Goal: Information Seeking & Learning: Learn about a topic

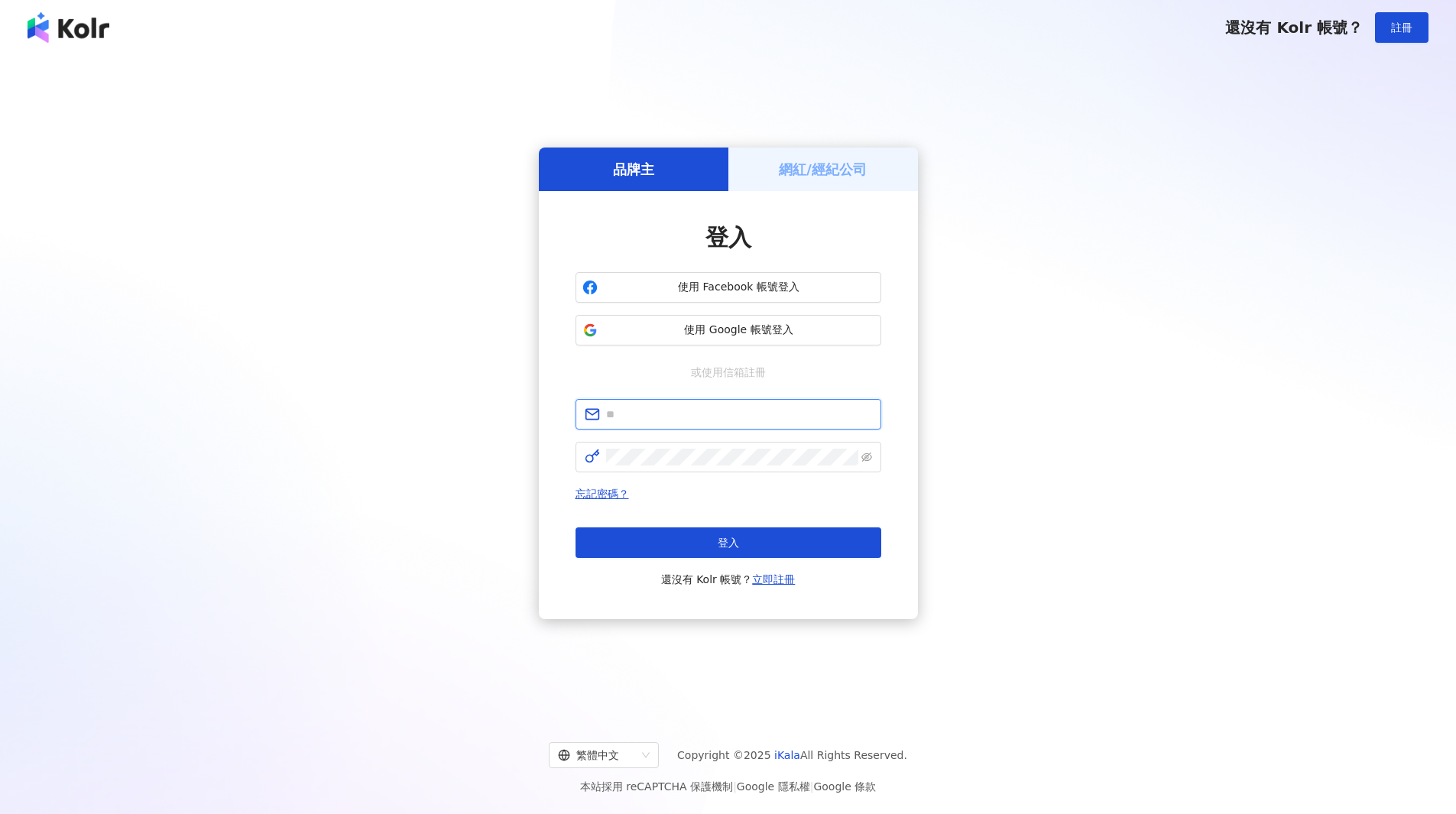
type input "**********"
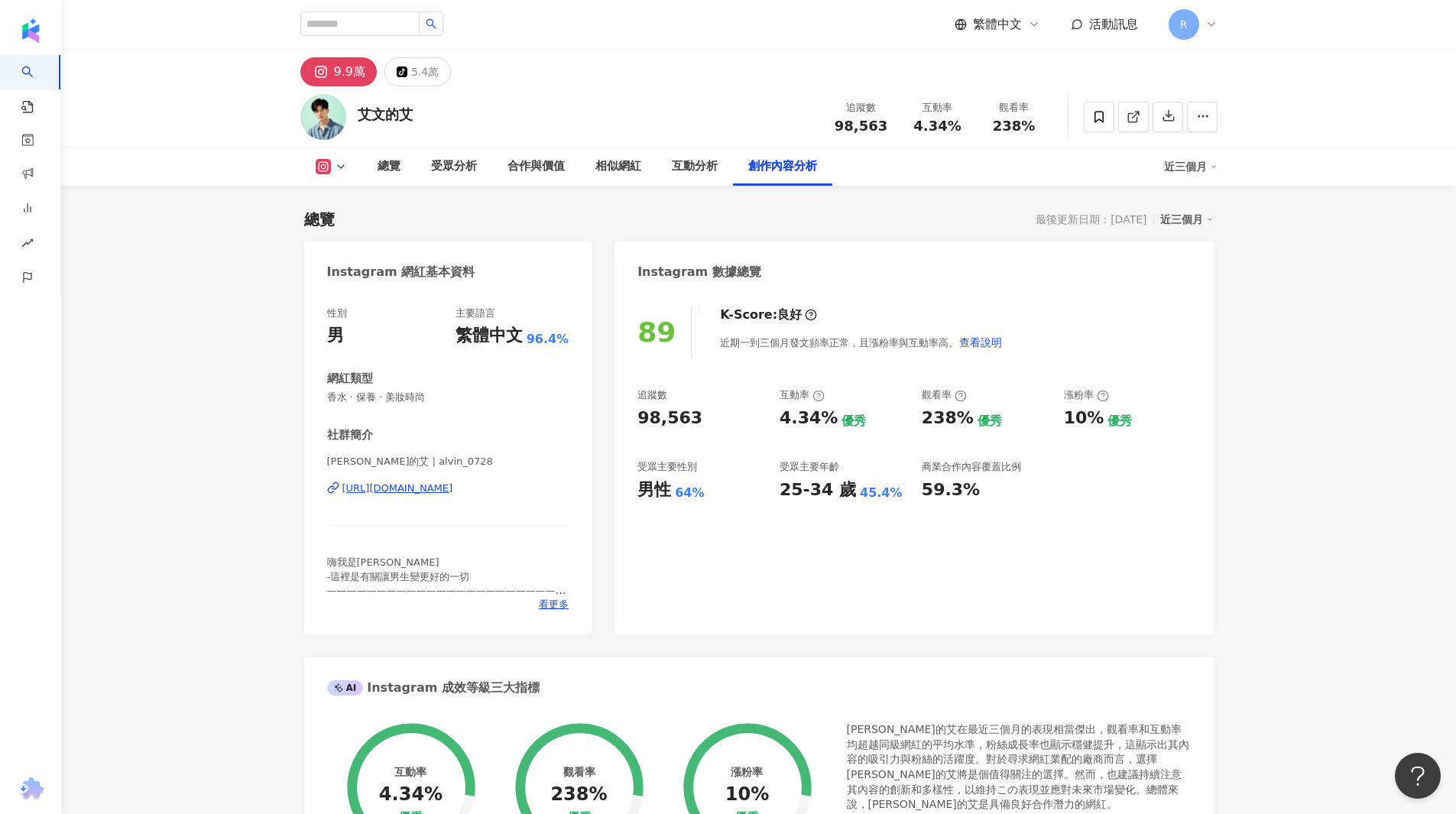
scroll to position [4645, 0]
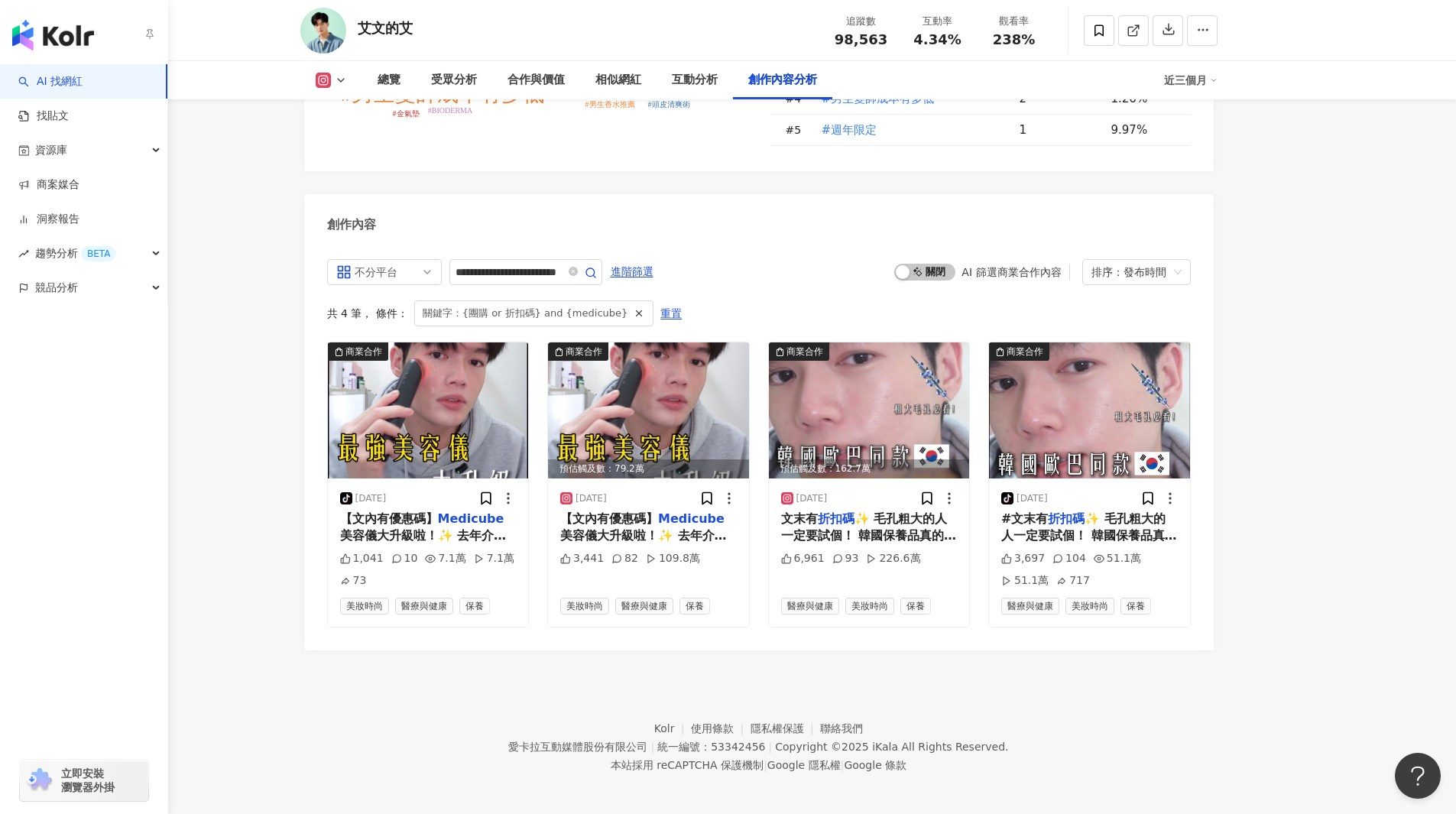
click at [46, 30] on img "button" at bounding box center [52, 34] width 81 height 30
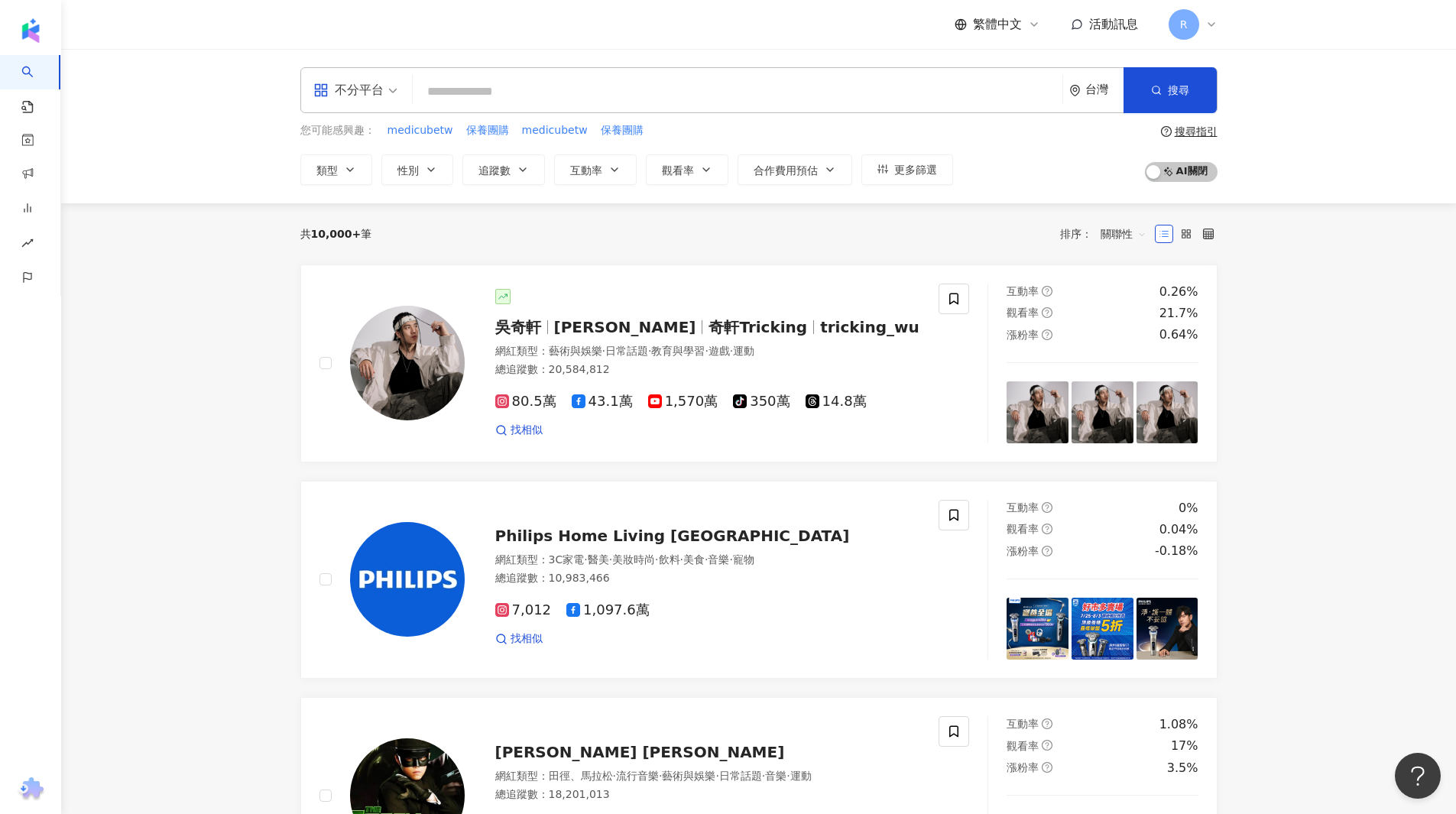
click at [643, 102] on input "search" at bounding box center [737, 92] width 637 height 29
paste input "**********"
type input "**********"
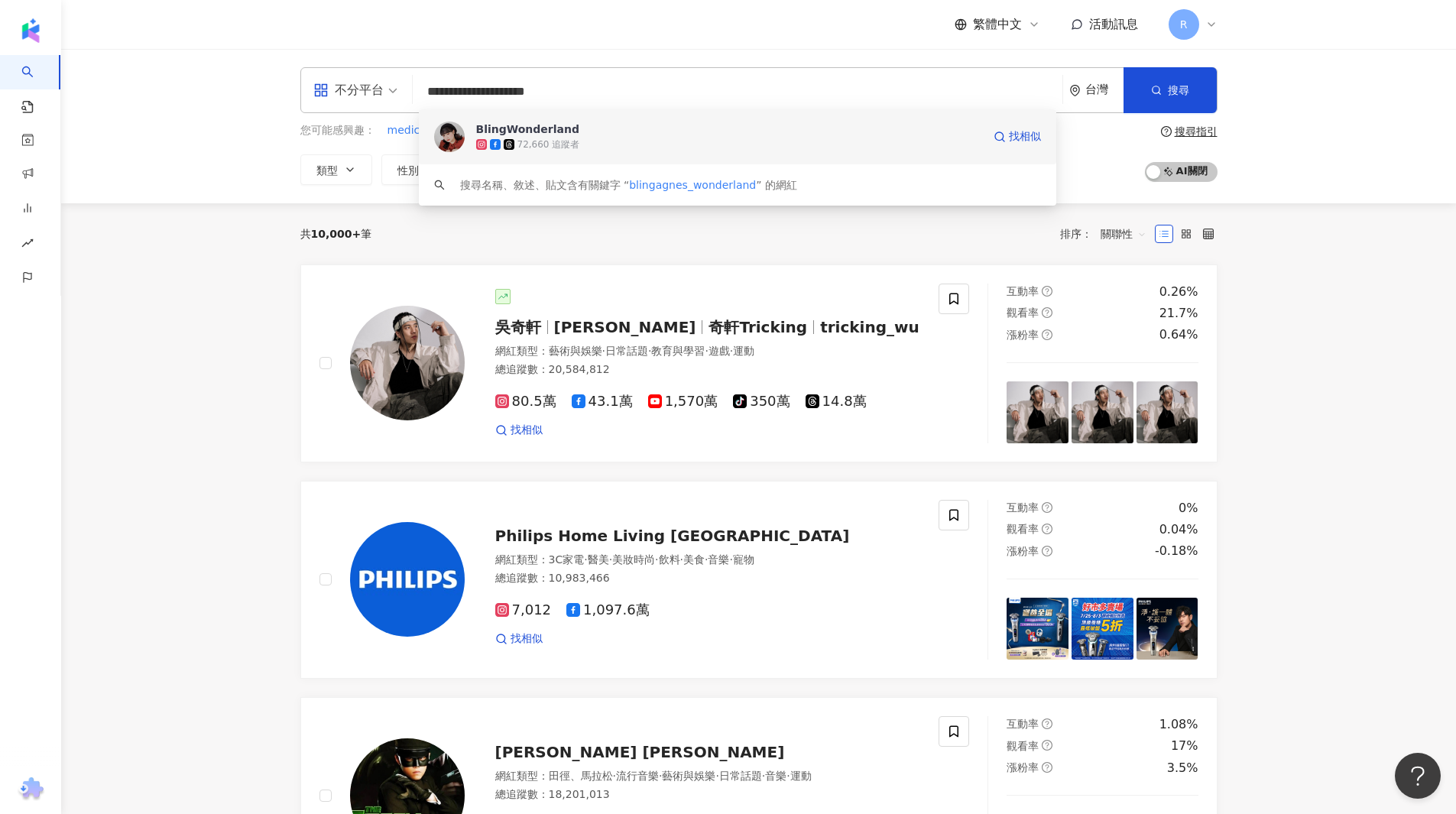
click at [591, 123] on span "BlingWonderland" at bounding box center [729, 129] width 506 height 16
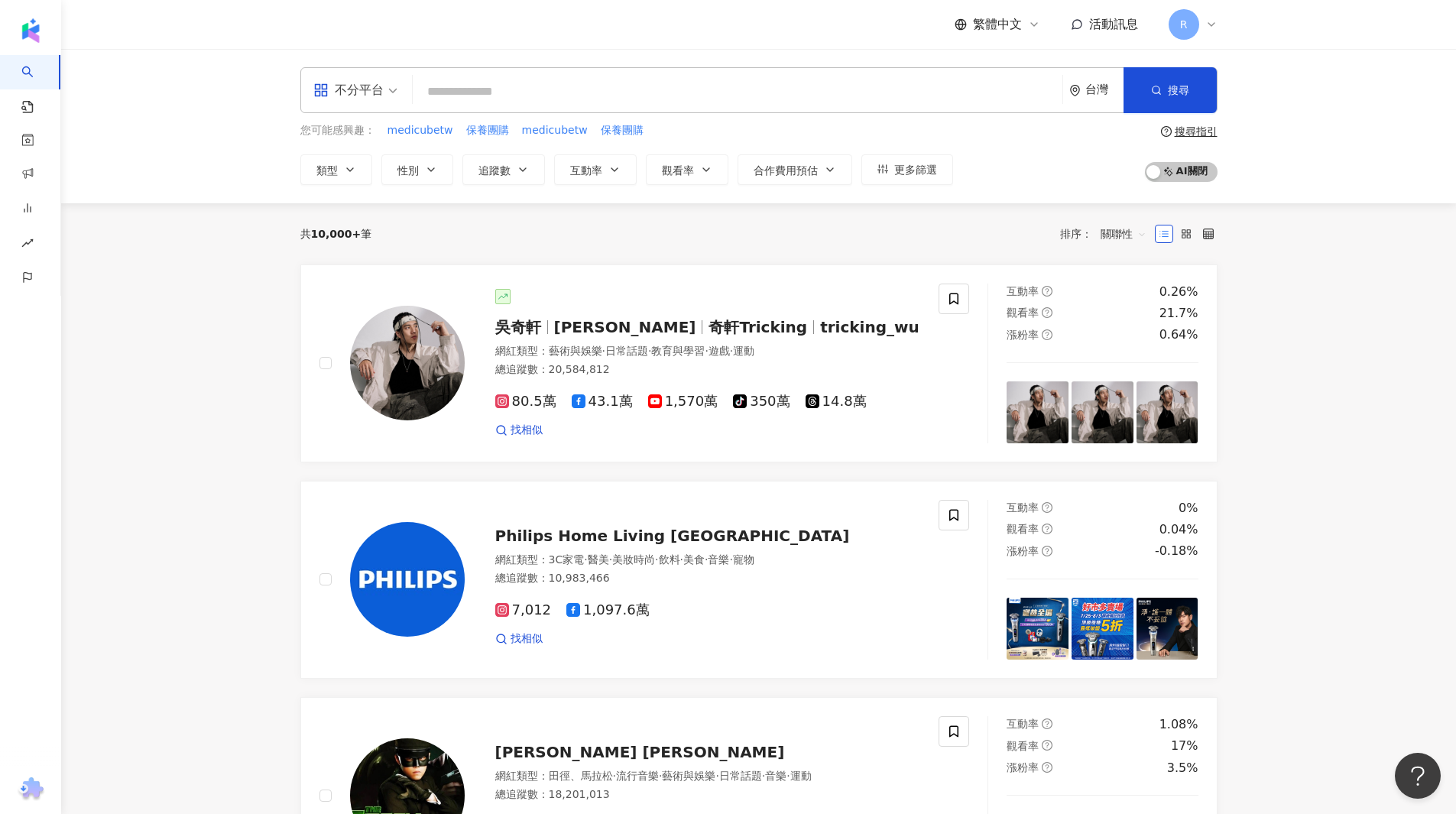
scroll to position [225, 0]
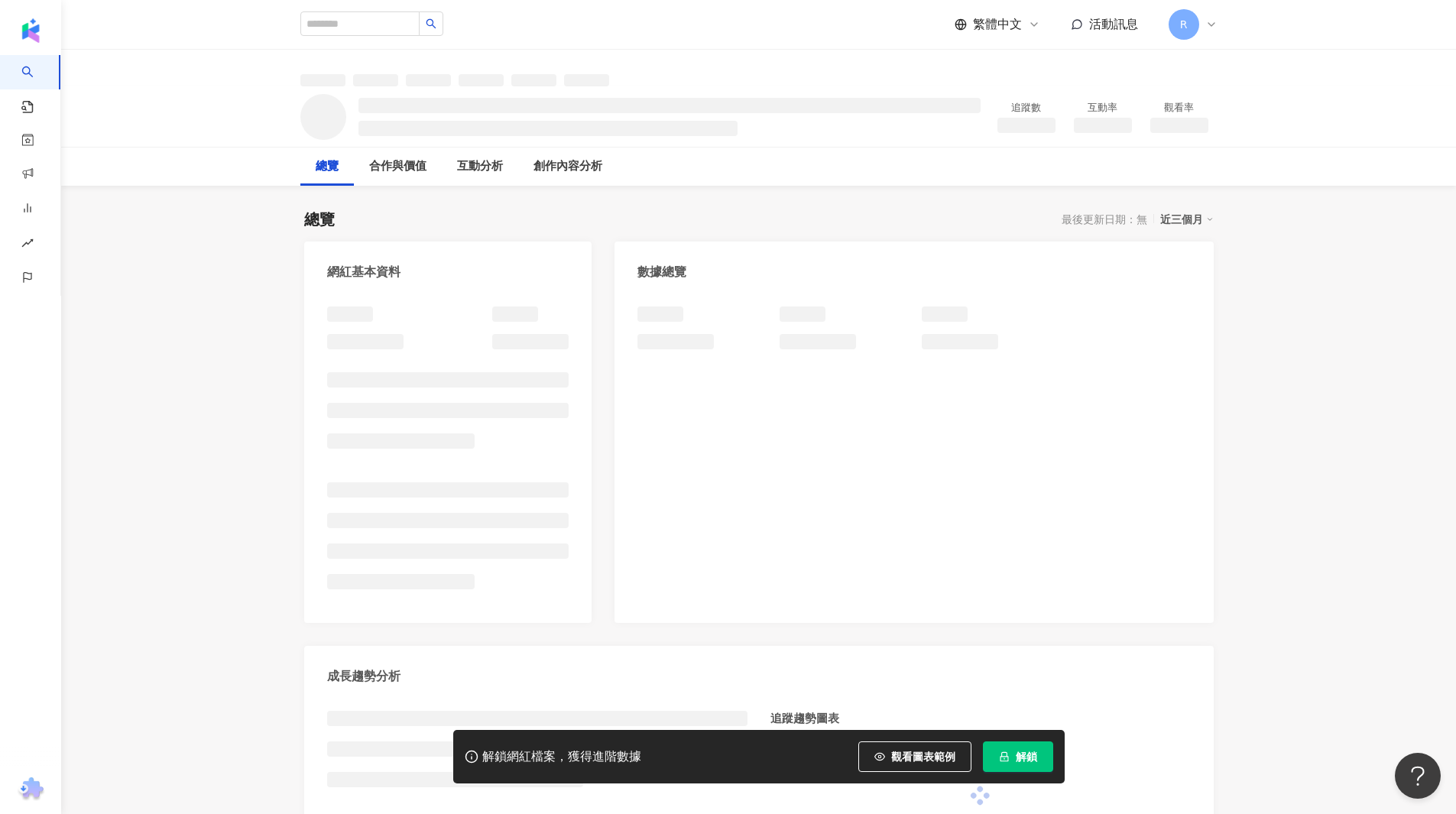
click at [1029, 762] on span "解鎖" at bounding box center [1027, 757] width 22 height 12
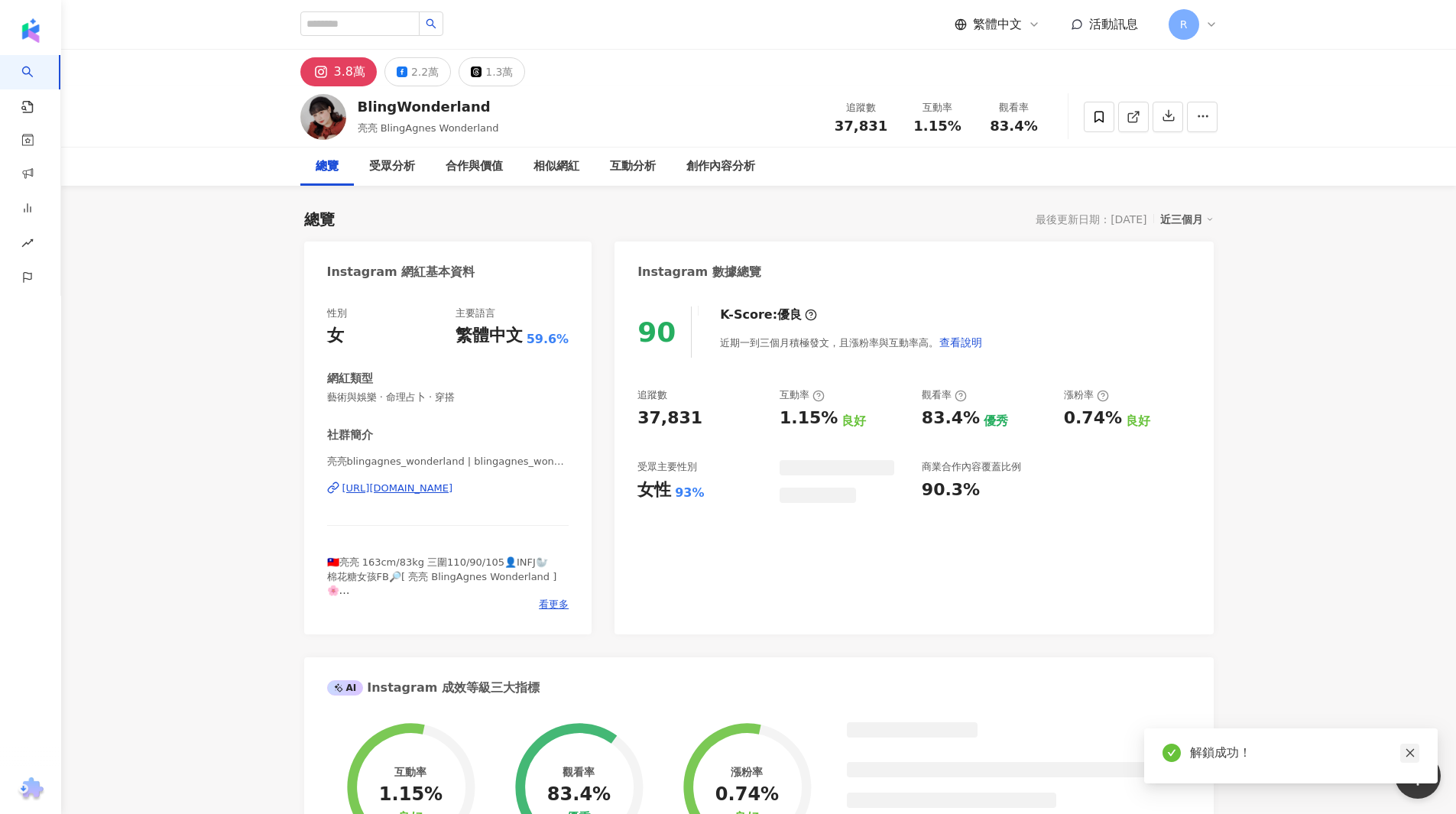
click at [1411, 755] on icon "close" at bounding box center [1410, 753] width 11 height 11
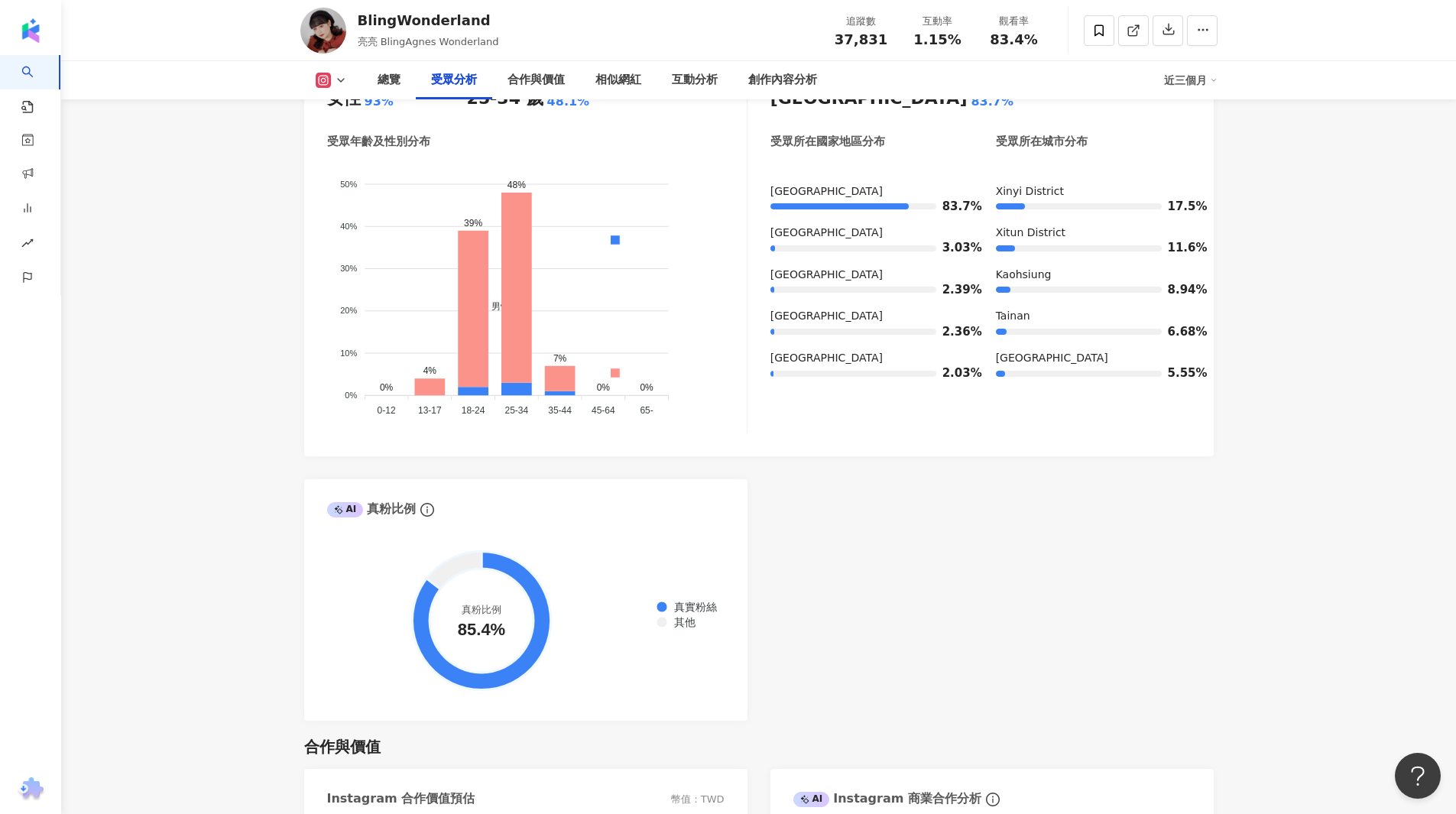
scroll to position [1452, 0]
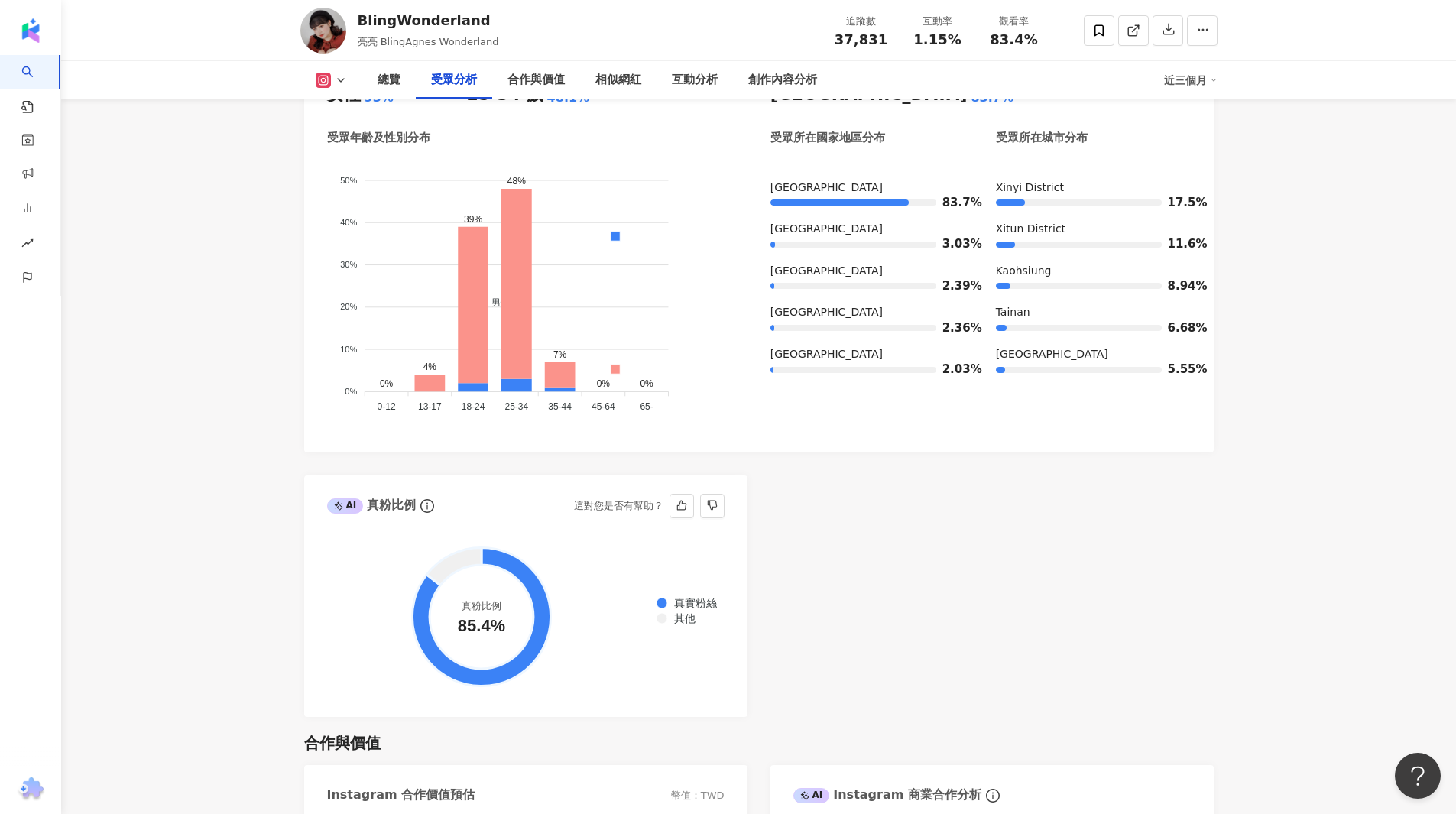
drag, startPoint x: 461, startPoint y: 623, endPoint x: 508, endPoint y: 628, distance: 47.3
click at [508, 628] on circle at bounding box center [481, 617] width 104 height 104
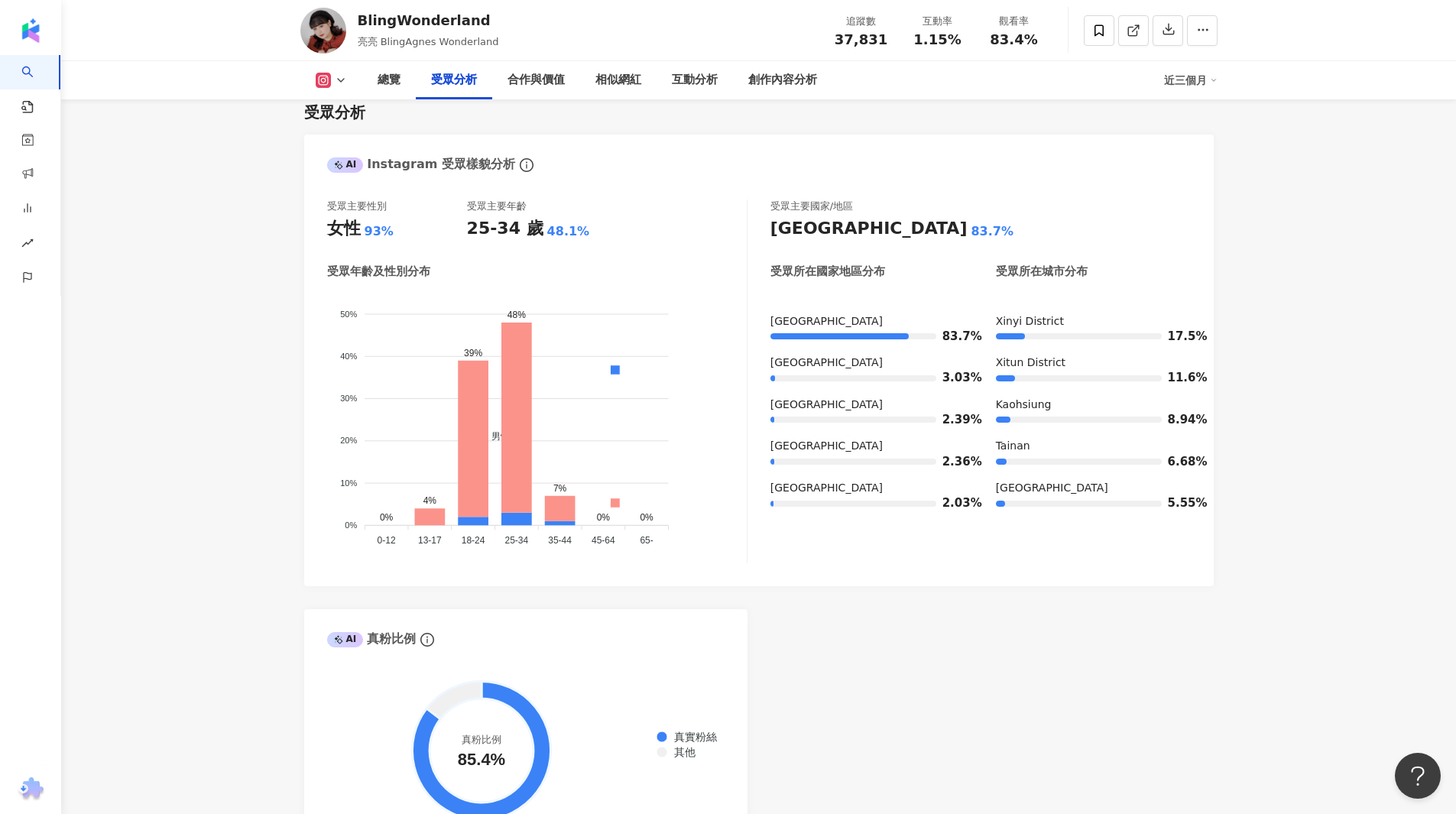
scroll to position [1299, 0]
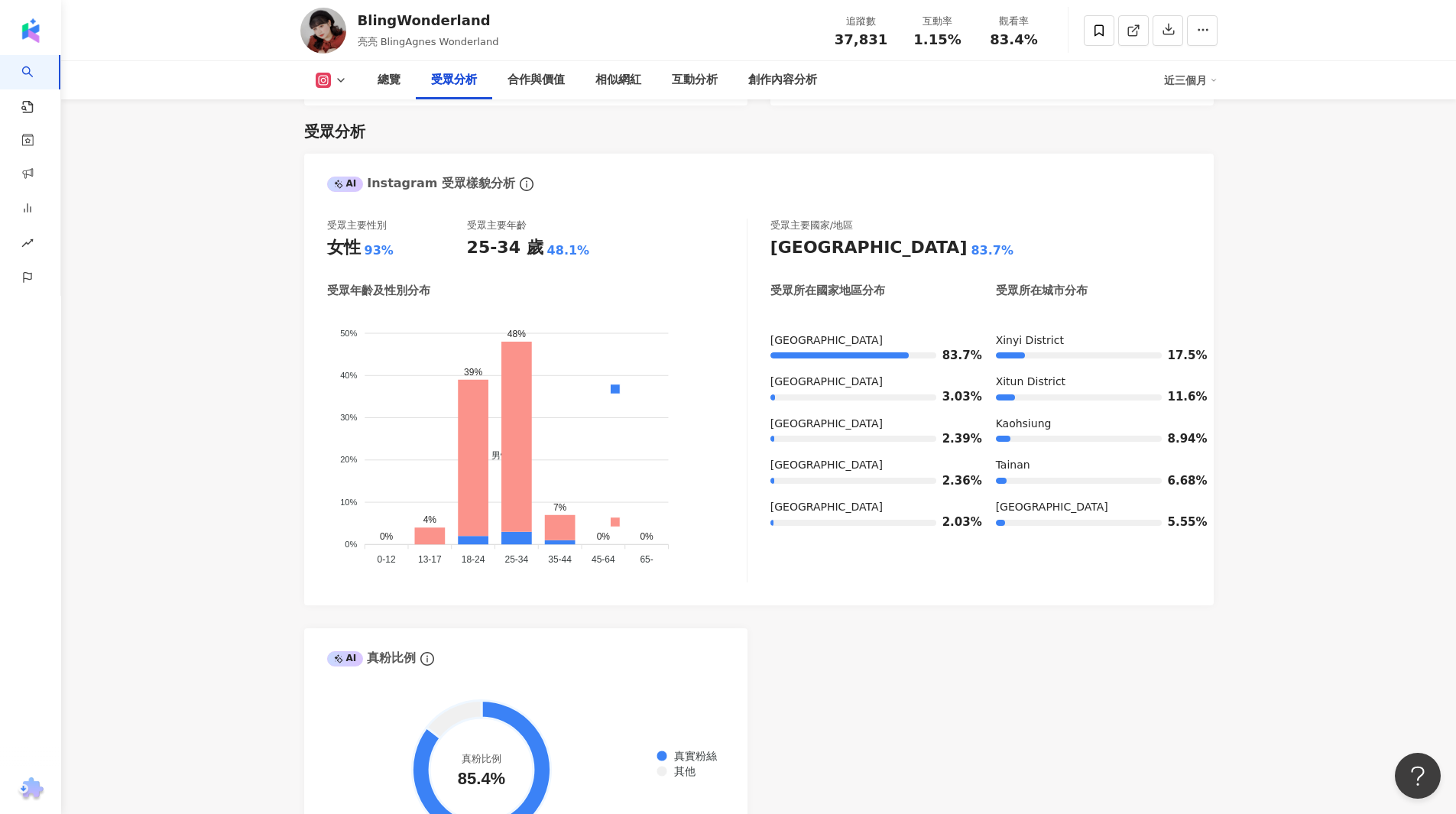
drag, startPoint x: 1375, startPoint y: 193, endPoint x: 1252, endPoint y: 255, distance: 137.7
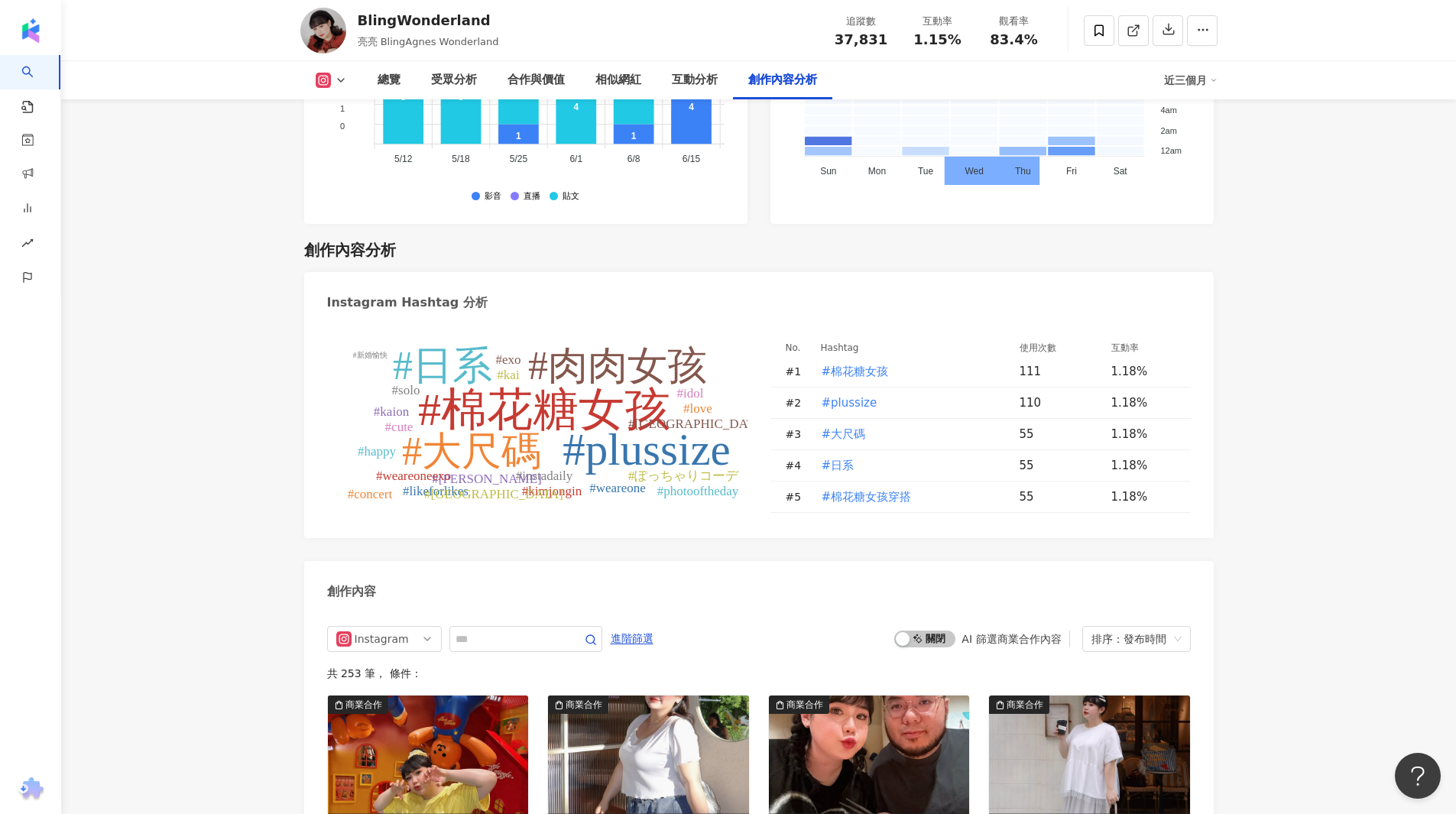
scroll to position [4511, 0]
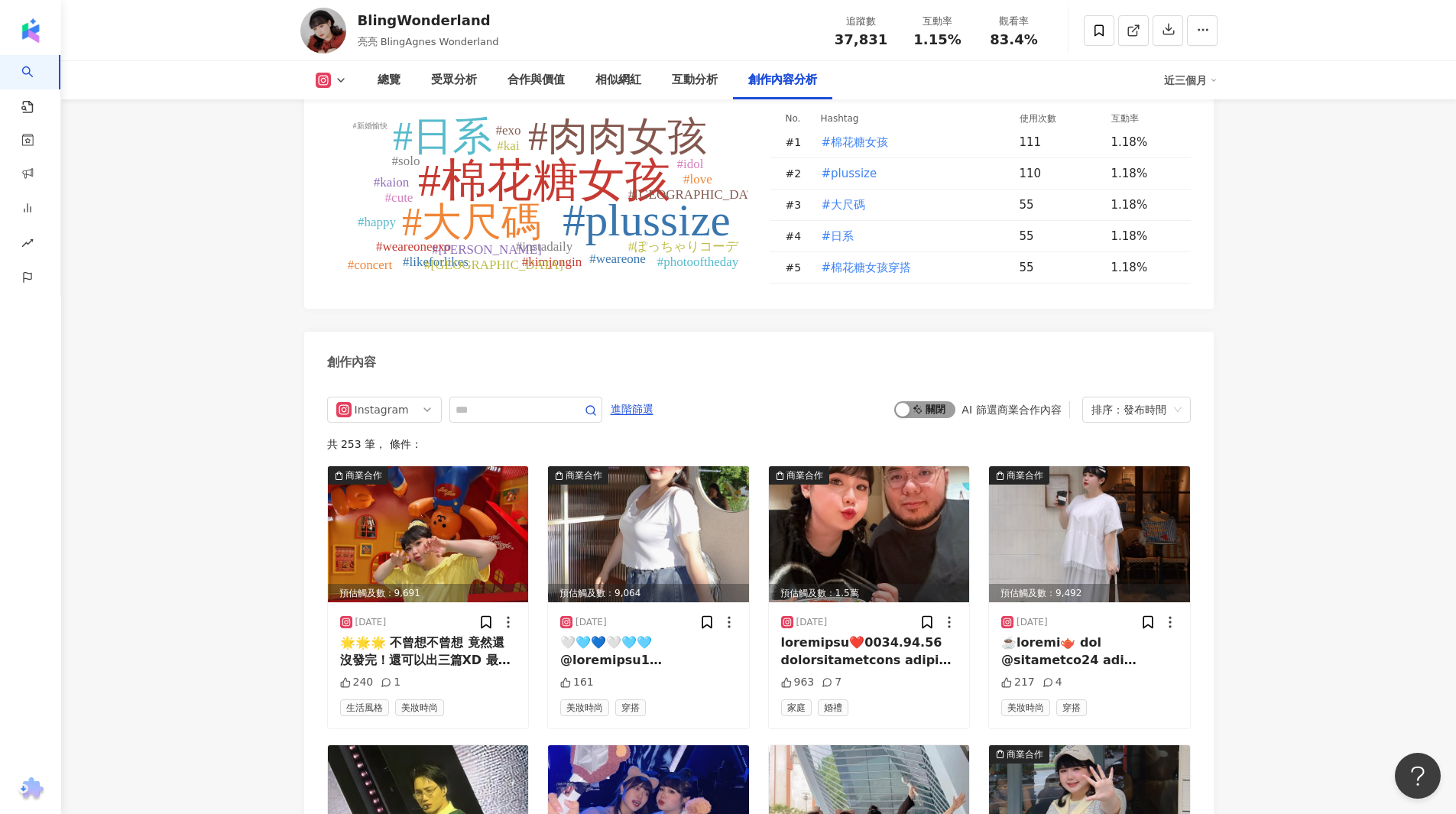
click at [929, 401] on span "啟動 關閉" at bounding box center [925, 409] width 61 height 17
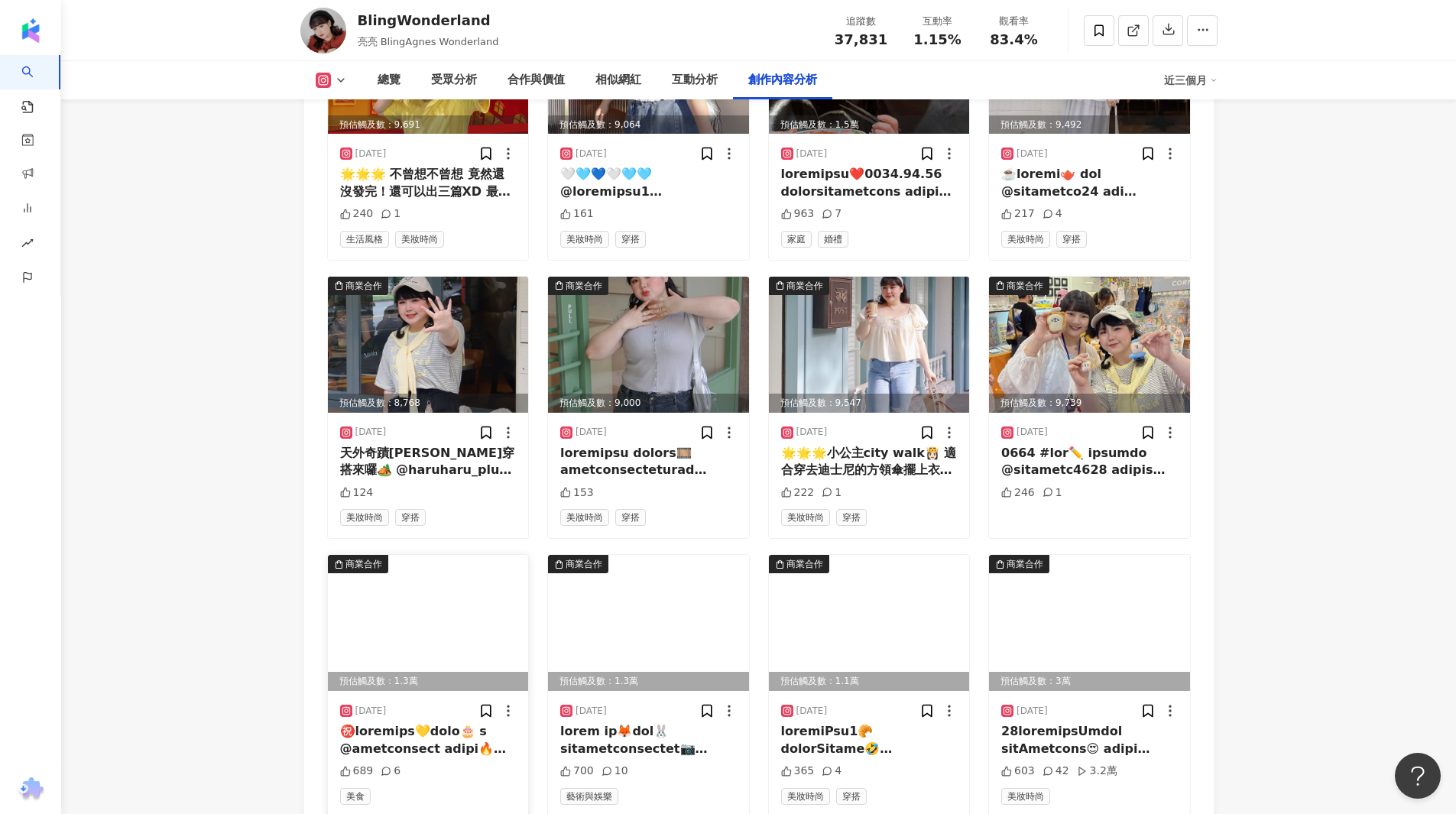
scroll to position [5204, 0]
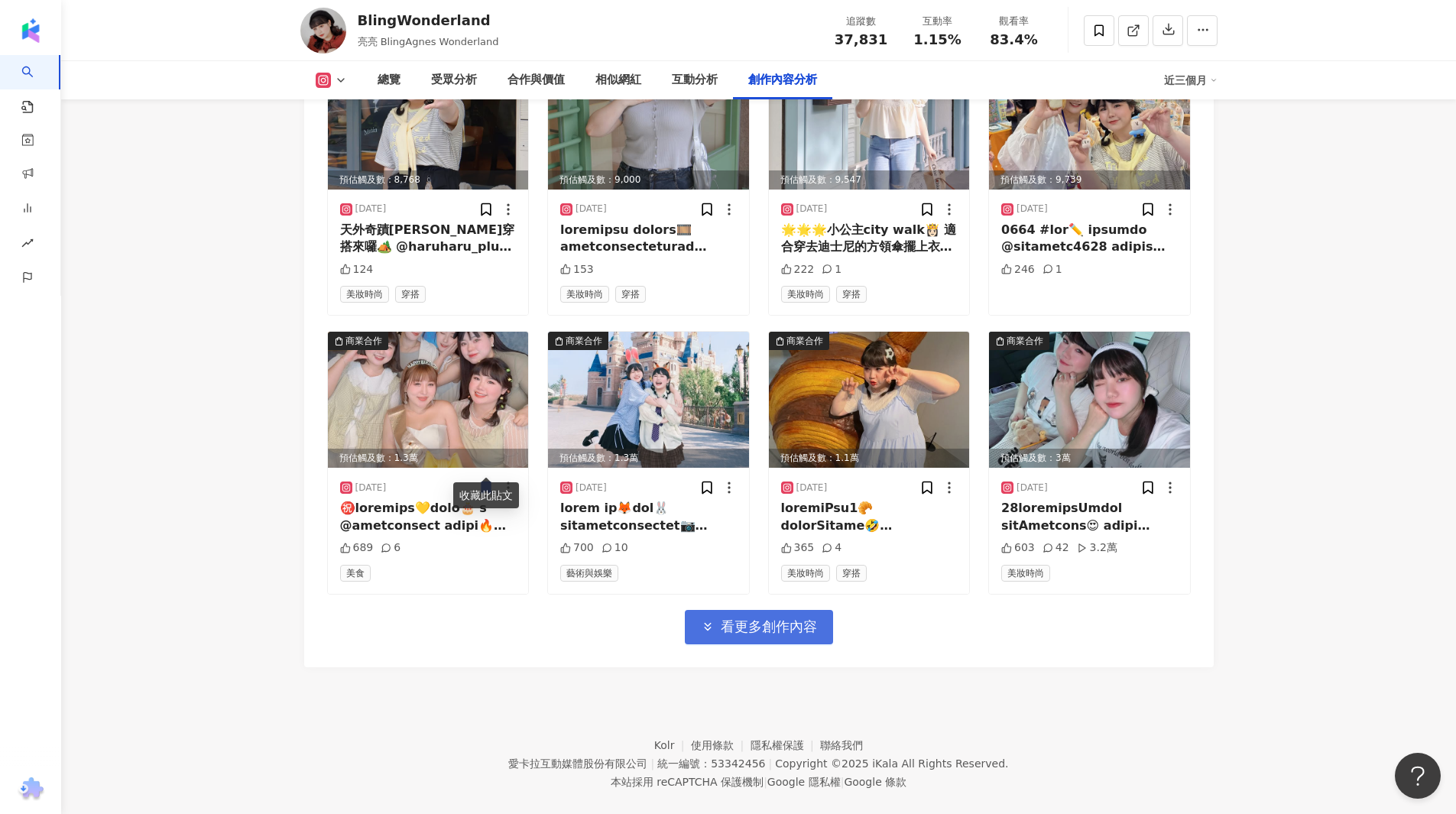
click at [803, 619] on span "看更多創作內容" at bounding box center [769, 627] width 96 height 17
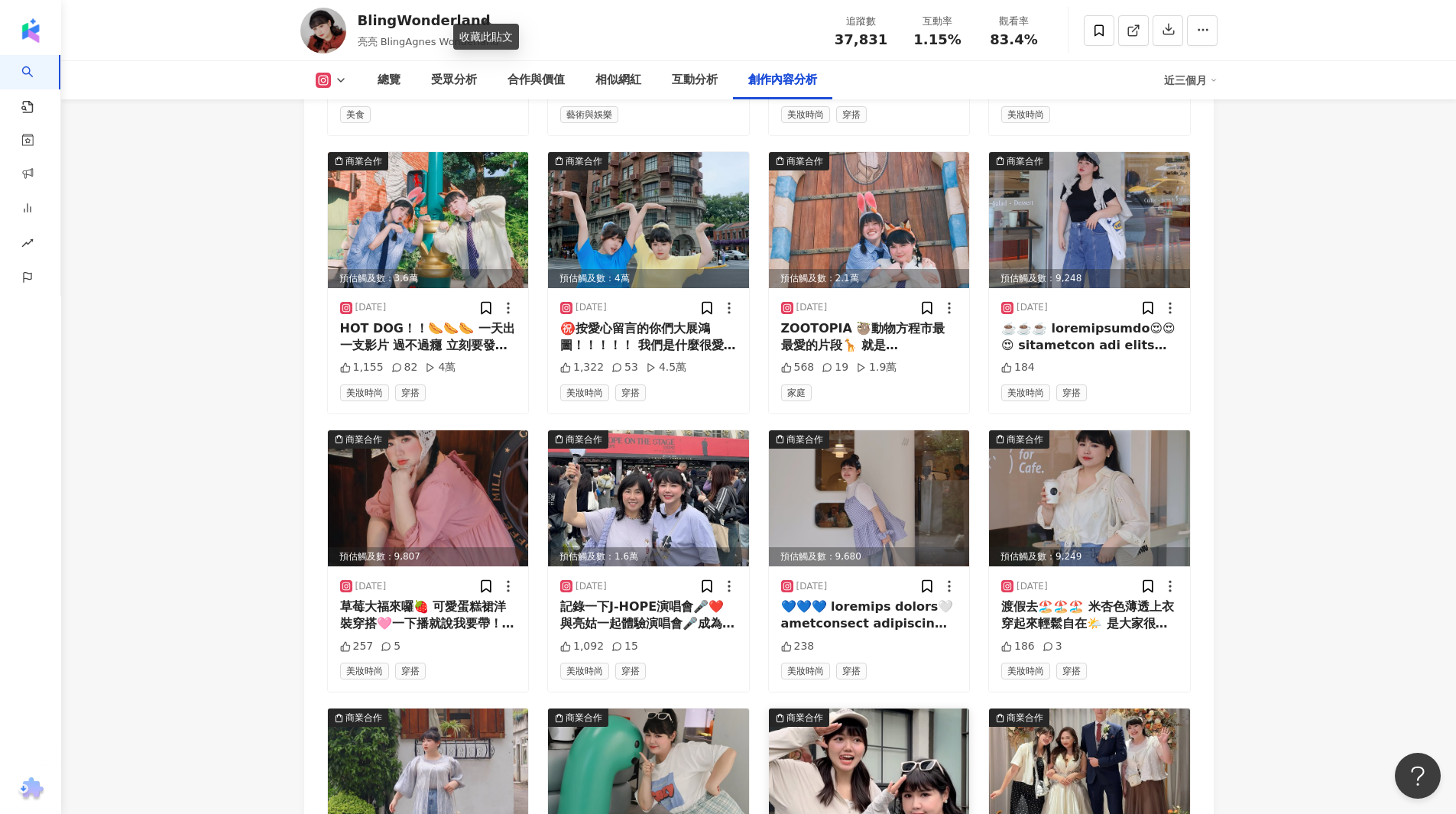
scroll to position [6039, 0]
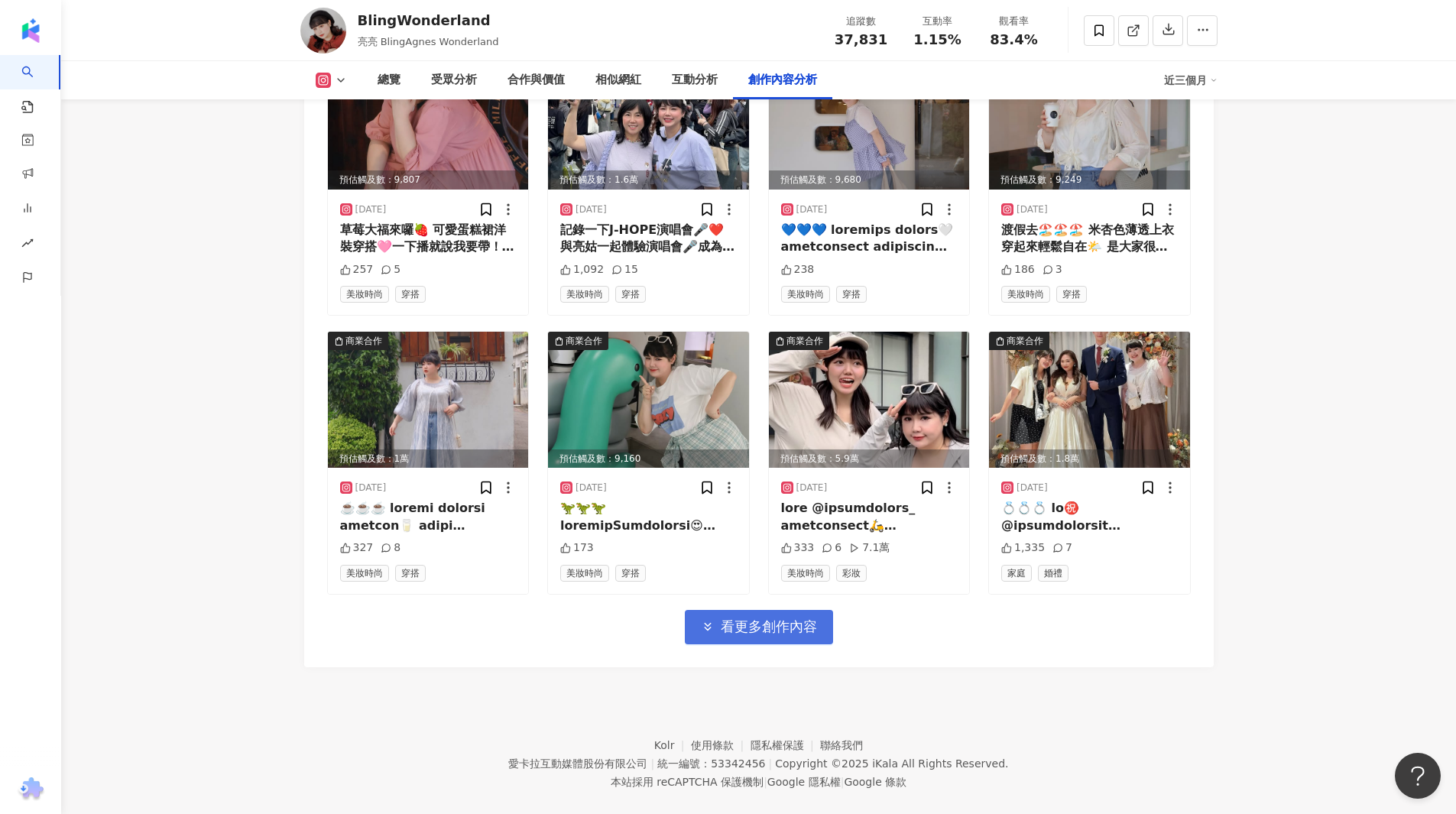
click at [717, 616] on button "看更多創作內容" at bounding box center [759, 627] width 148 height 34
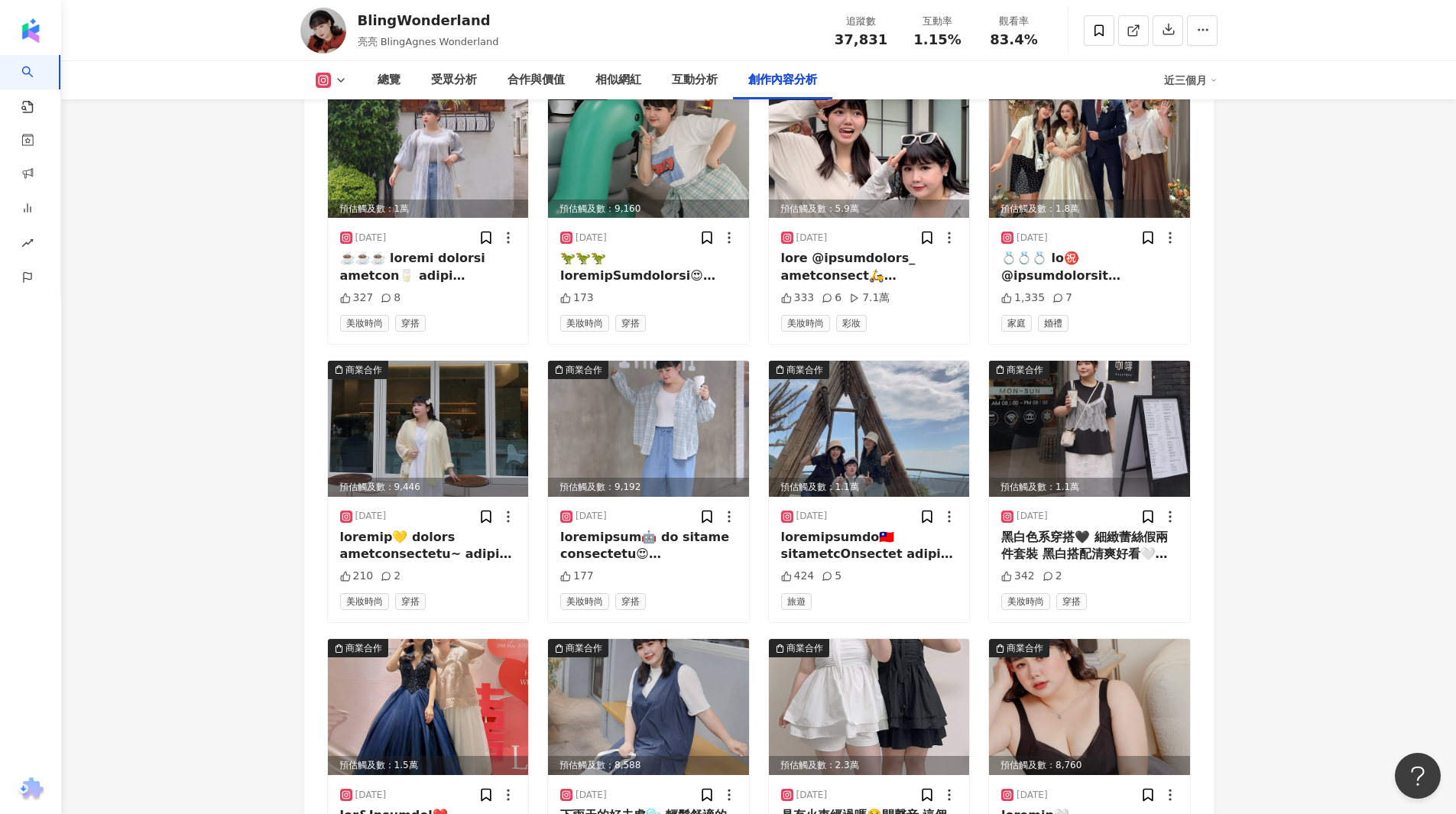
scroll to position [6748, 0]
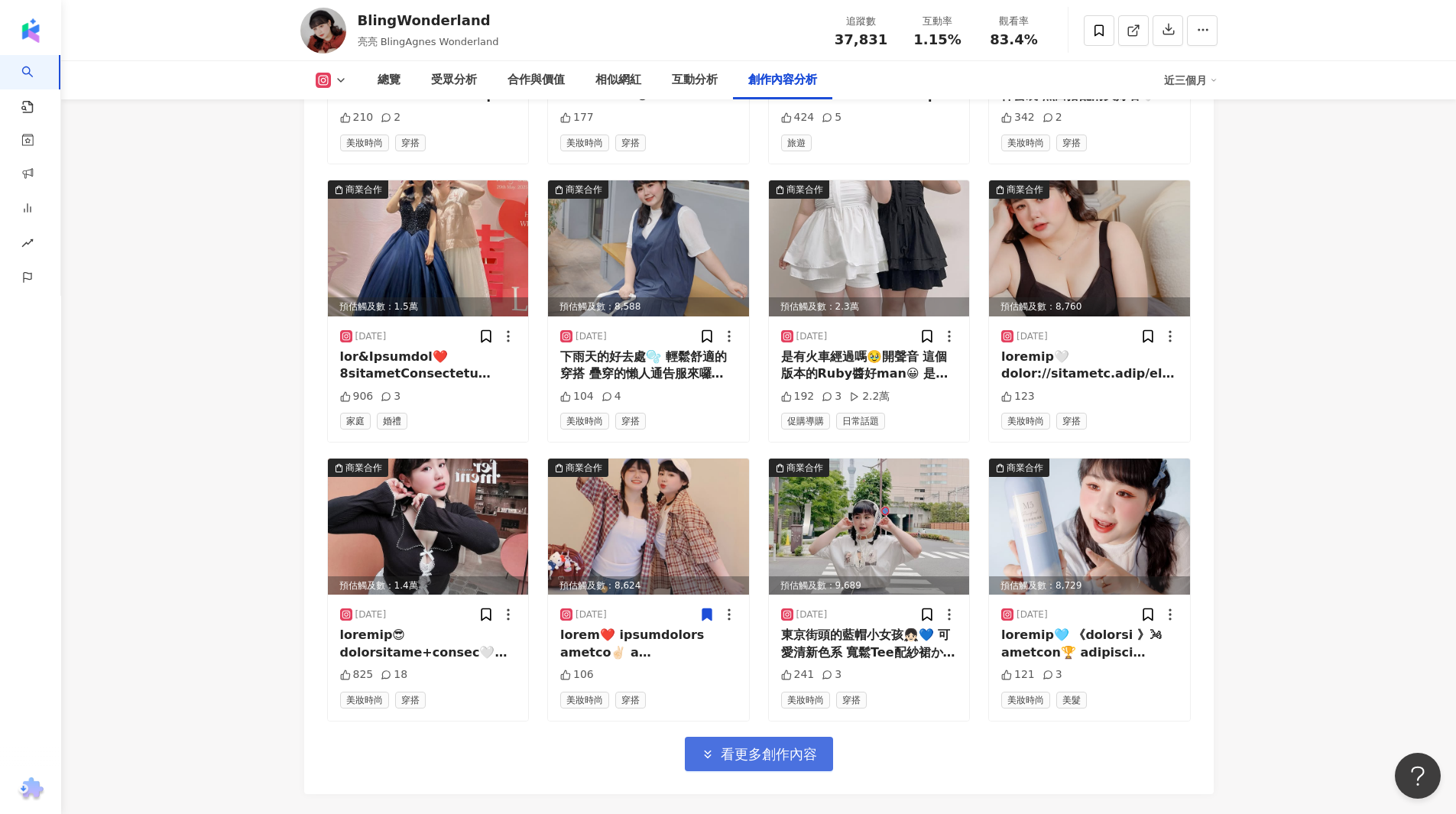
click at [781, 746] on span "看更多創作內容" at bounding box center [769, 754] width 96 height 17
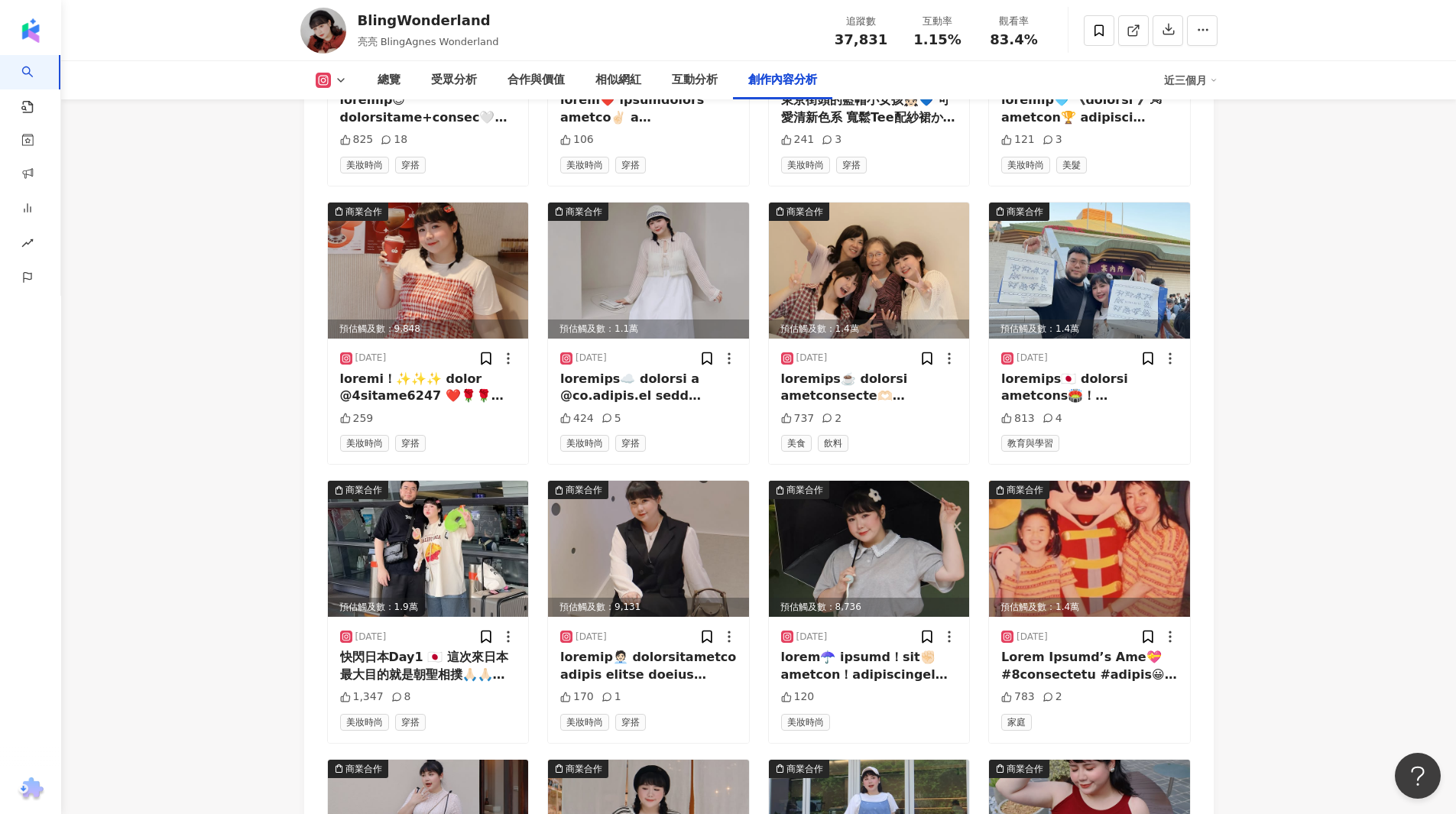
scroll to position [7711, 0]
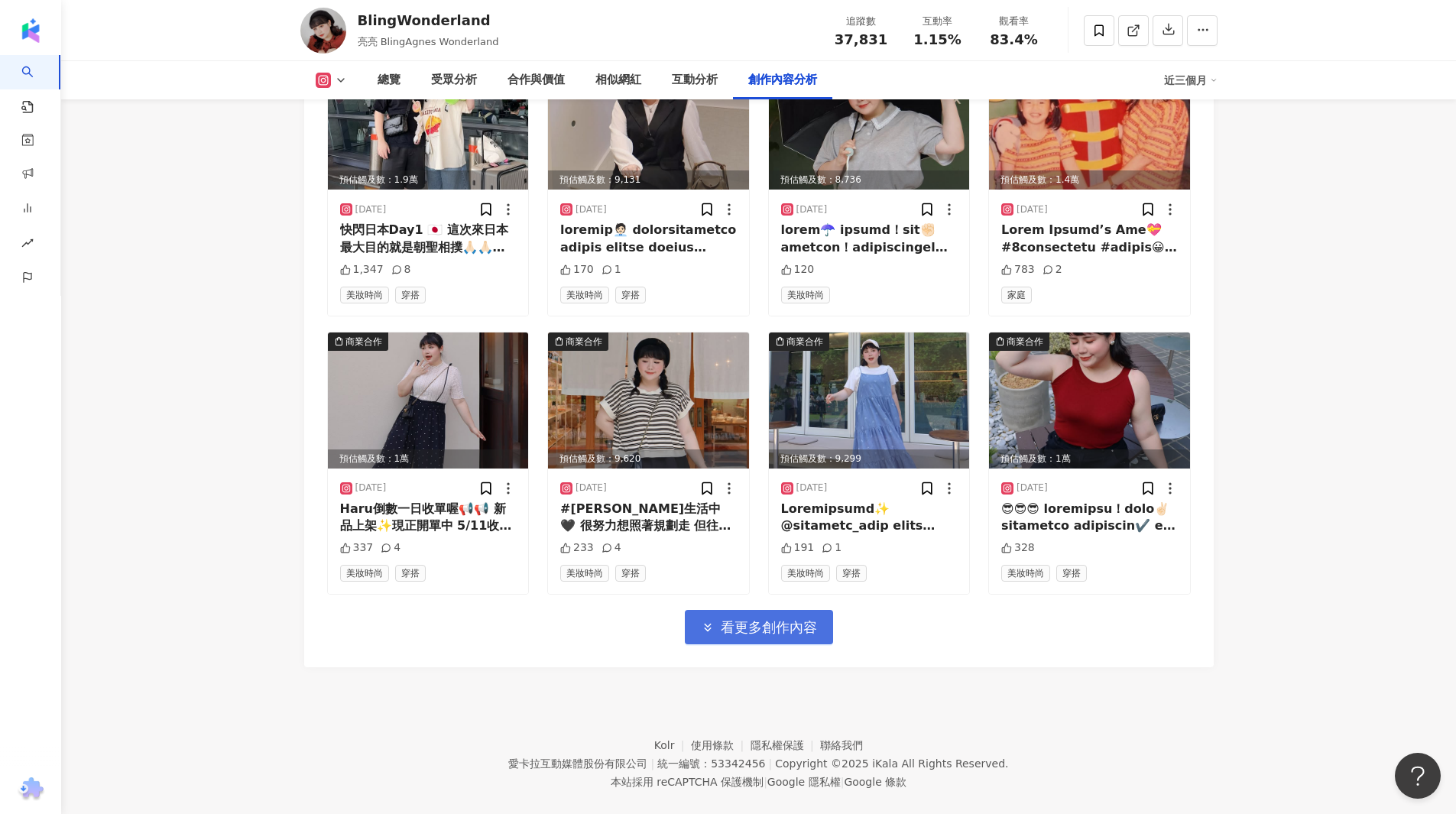
click at [738, 620] on span "看更多創作內容" at bounding box center [769, 628] width 96 height 17
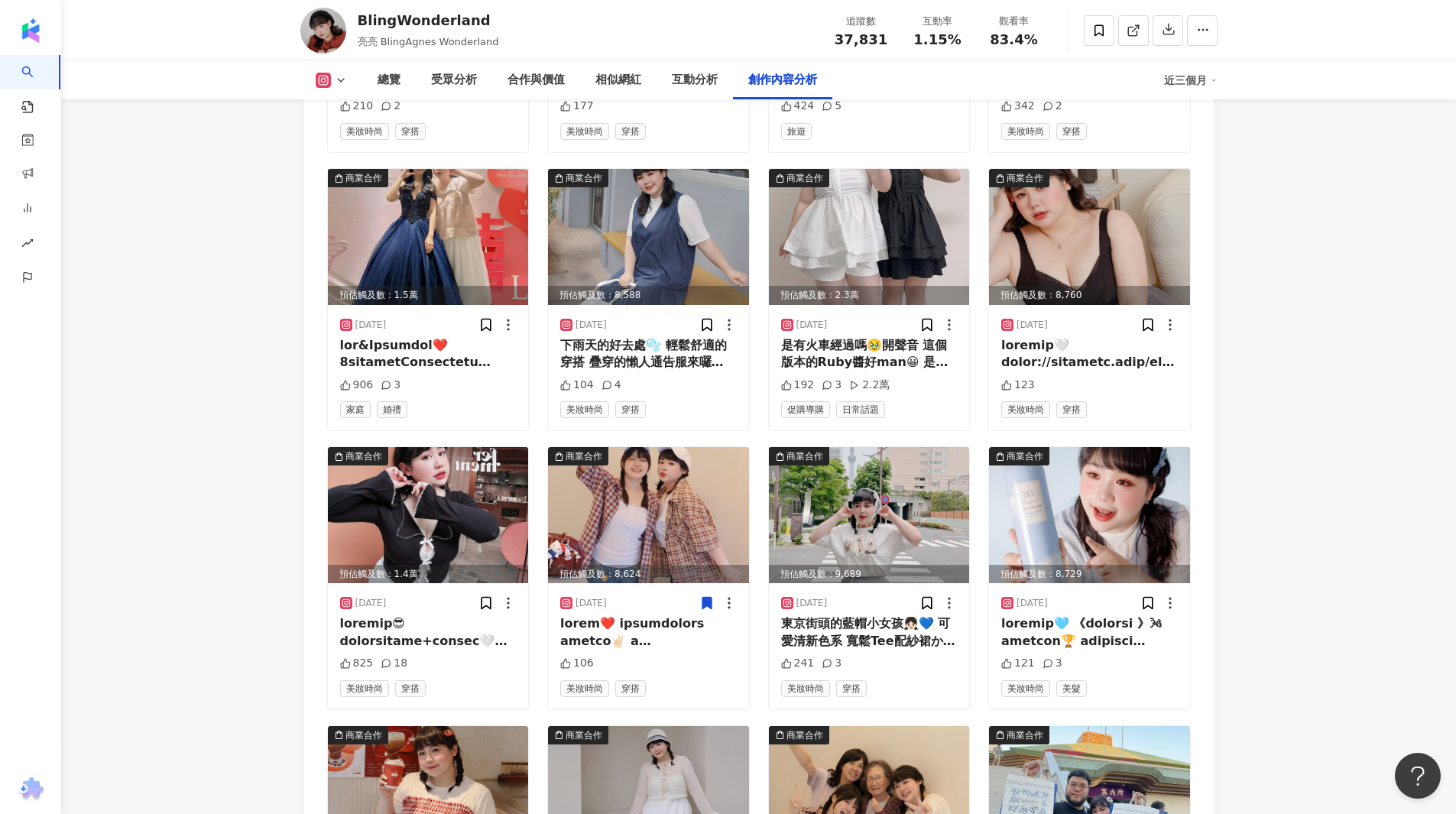
scroll to position [6406, 0]
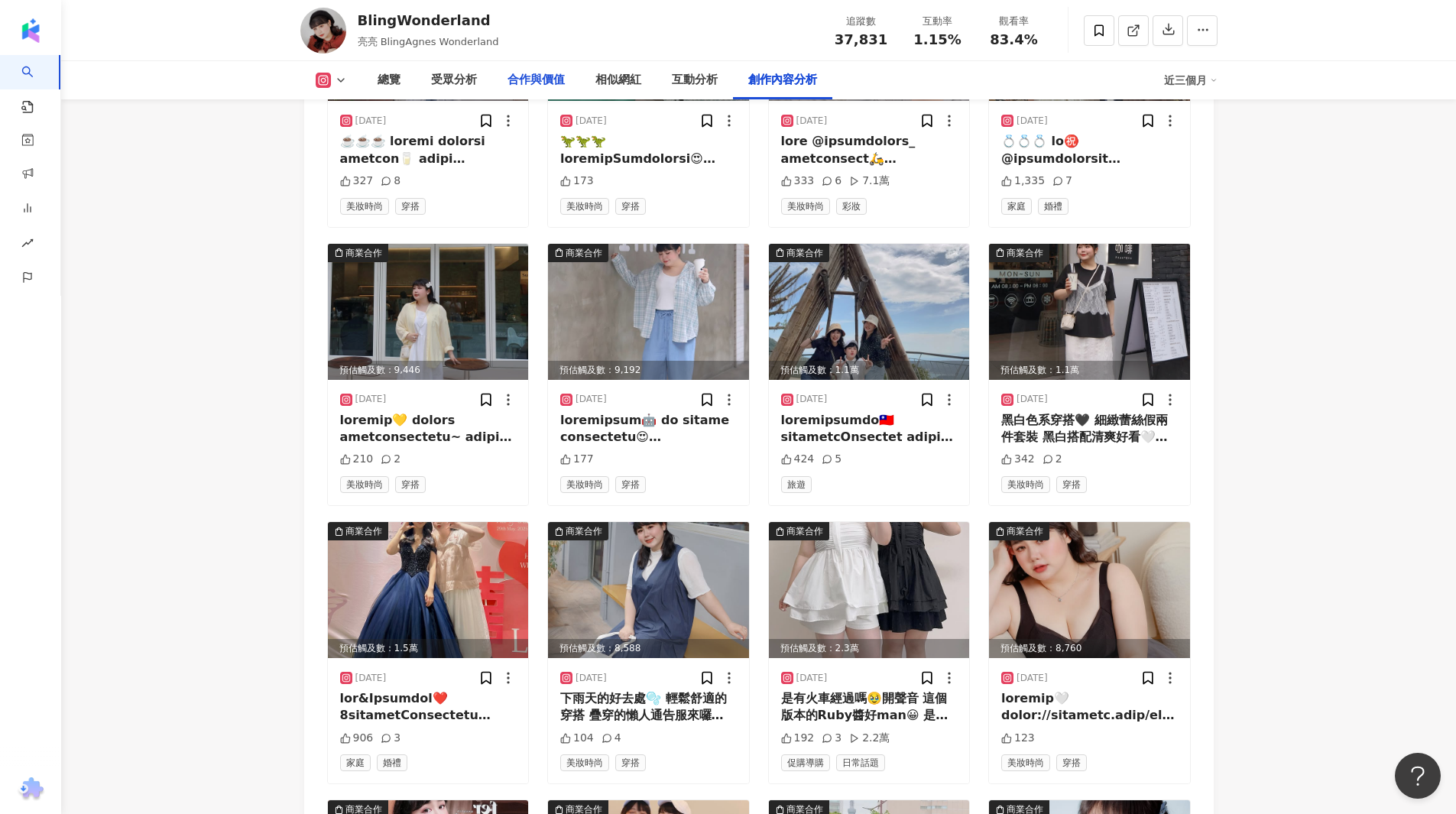
click at [528, 80] on div "合作與價值" at bounding box center [536, 80] width 57 height 19
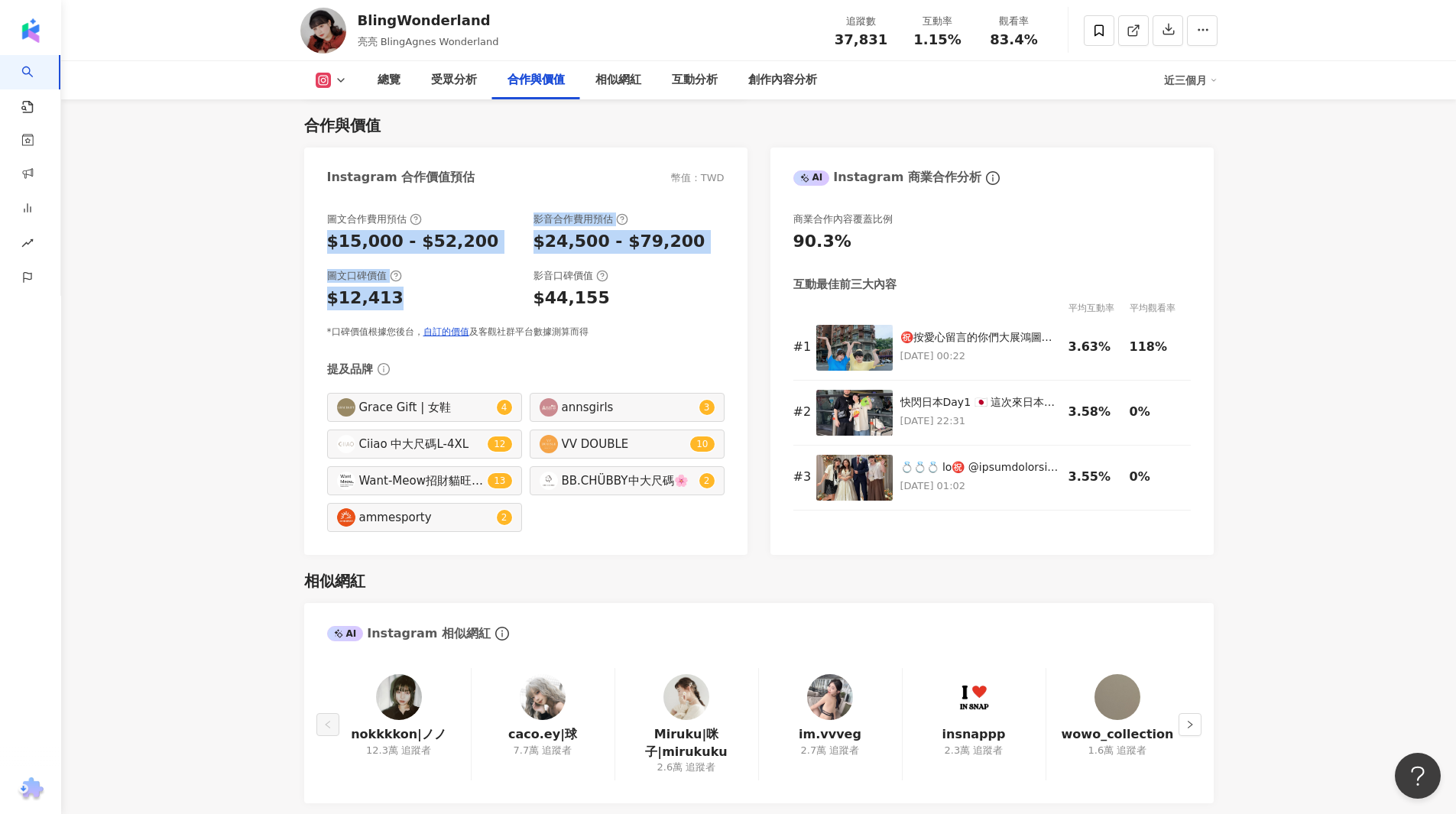
drag, startPoint x: 413, startPoint y: 293, endPoint x: 326, endPoint y: 241, distance: 101.4
click at [327, 241] on div "圖文合作費用預估 $15,000 - $52,200 影音合作費用預估 $24,500 - $79,200 圖文口碑價值 $12,413 影音口碑價值 $44…" at bounding box center [526, 276] width 397 height 127
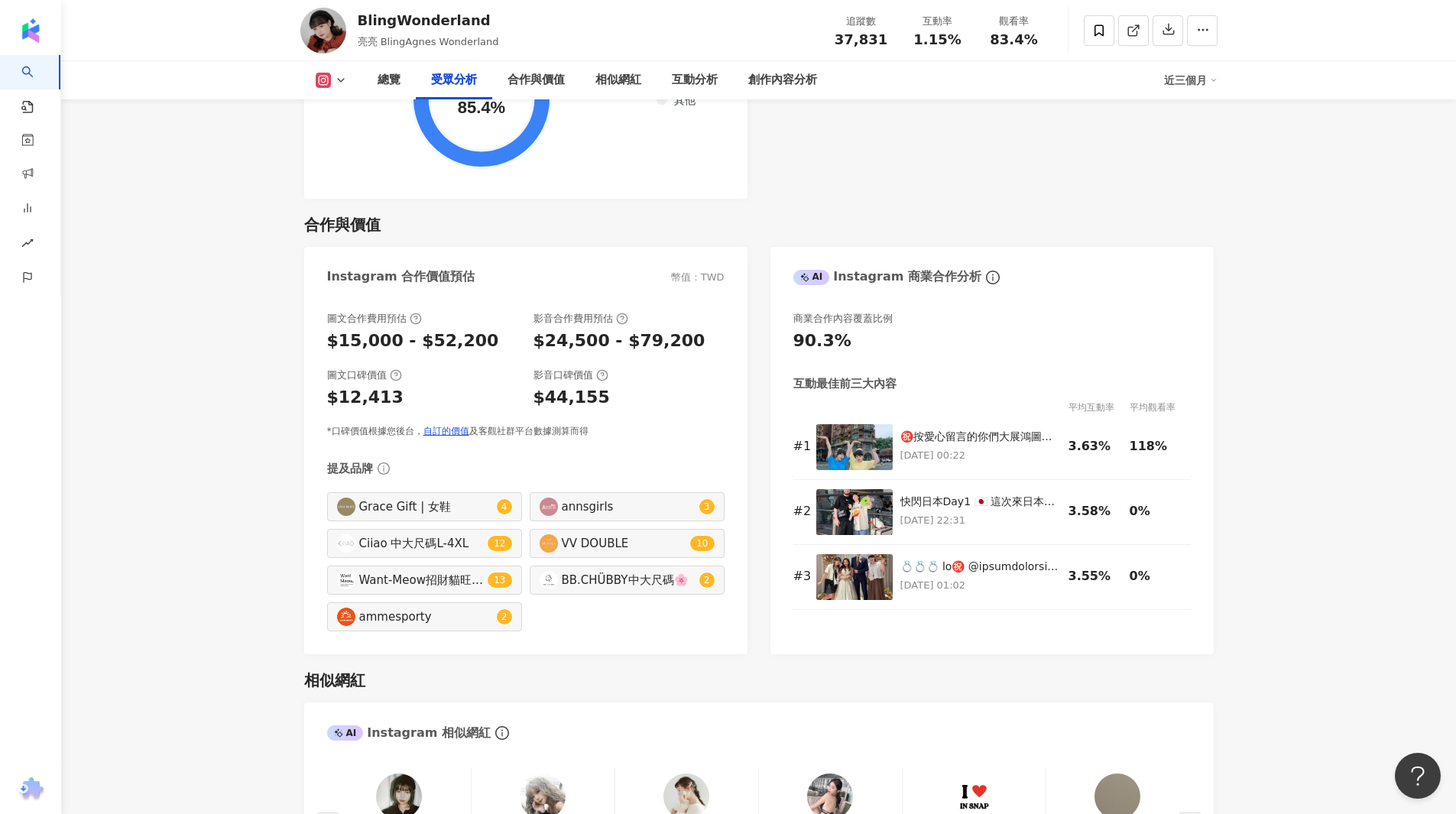
scroll to position [1917, 0]
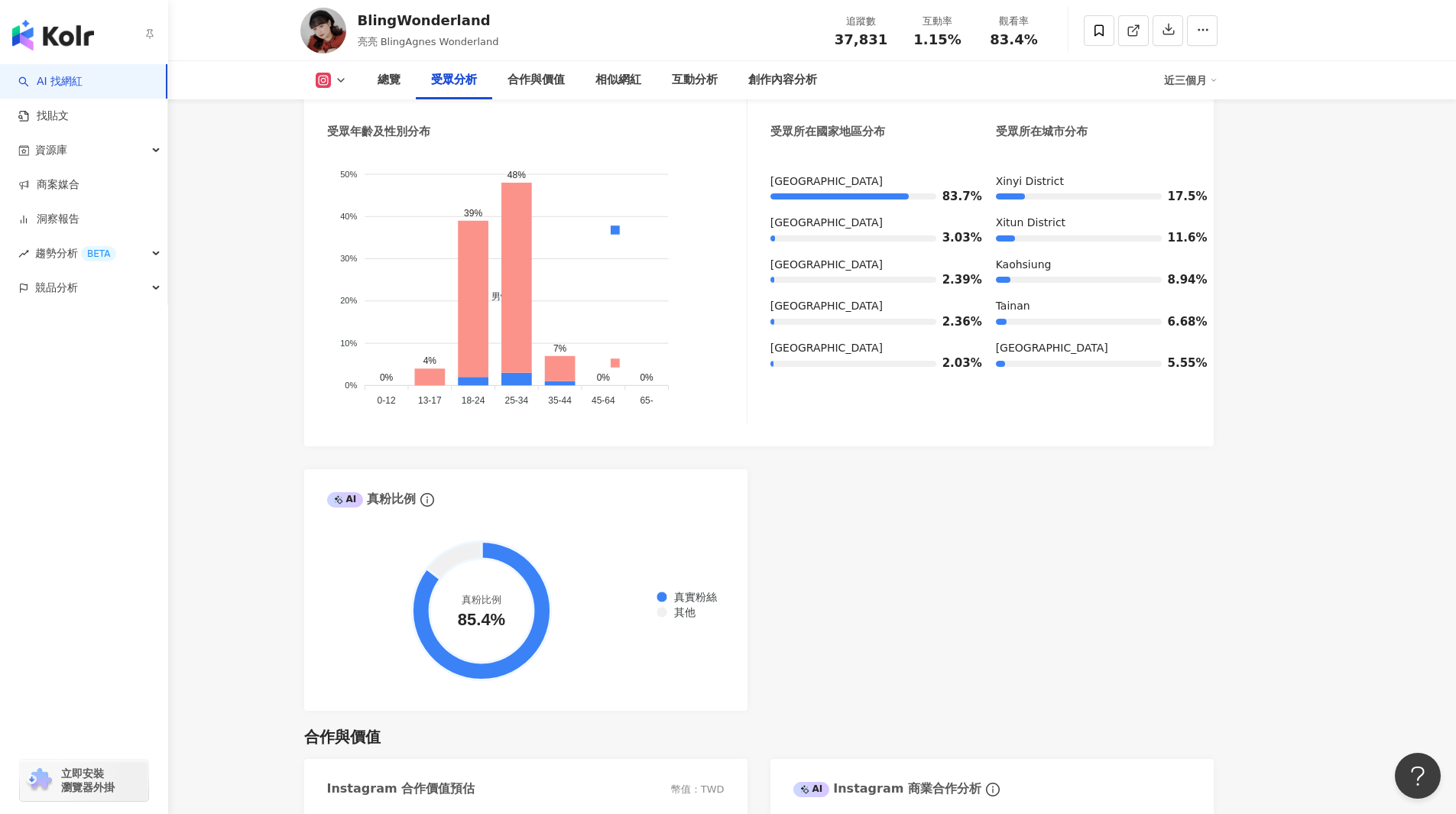
click at [57, 85] on link "AI 找網紅" at bounding box center [50, 82] width 64 height 16
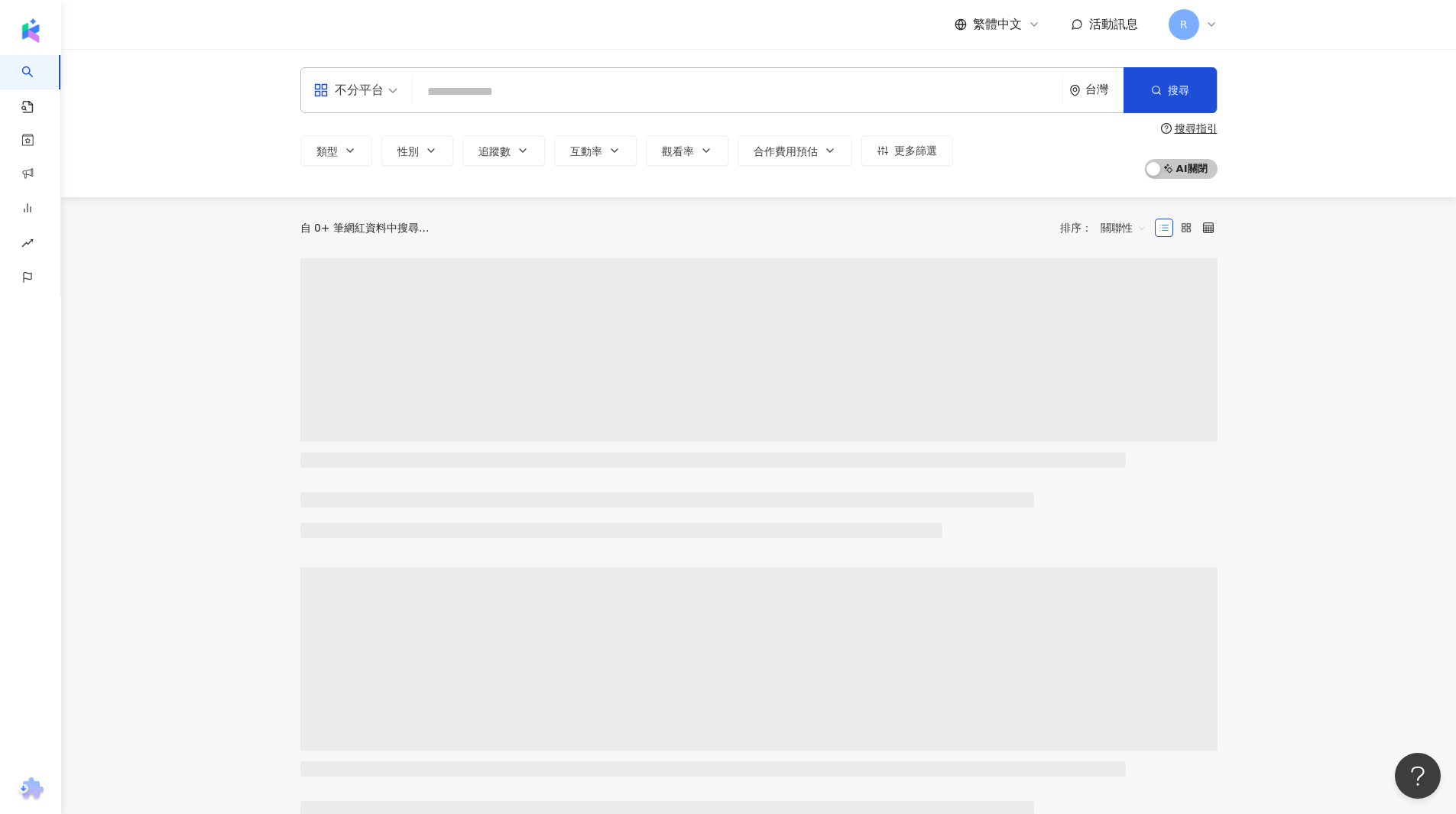
click at [498, 83] on input "search" at bounding box center [737, 92] width 637 height 29
click at [498, 83] on input "*" at bounding box center [737, 92] width 637 height 29
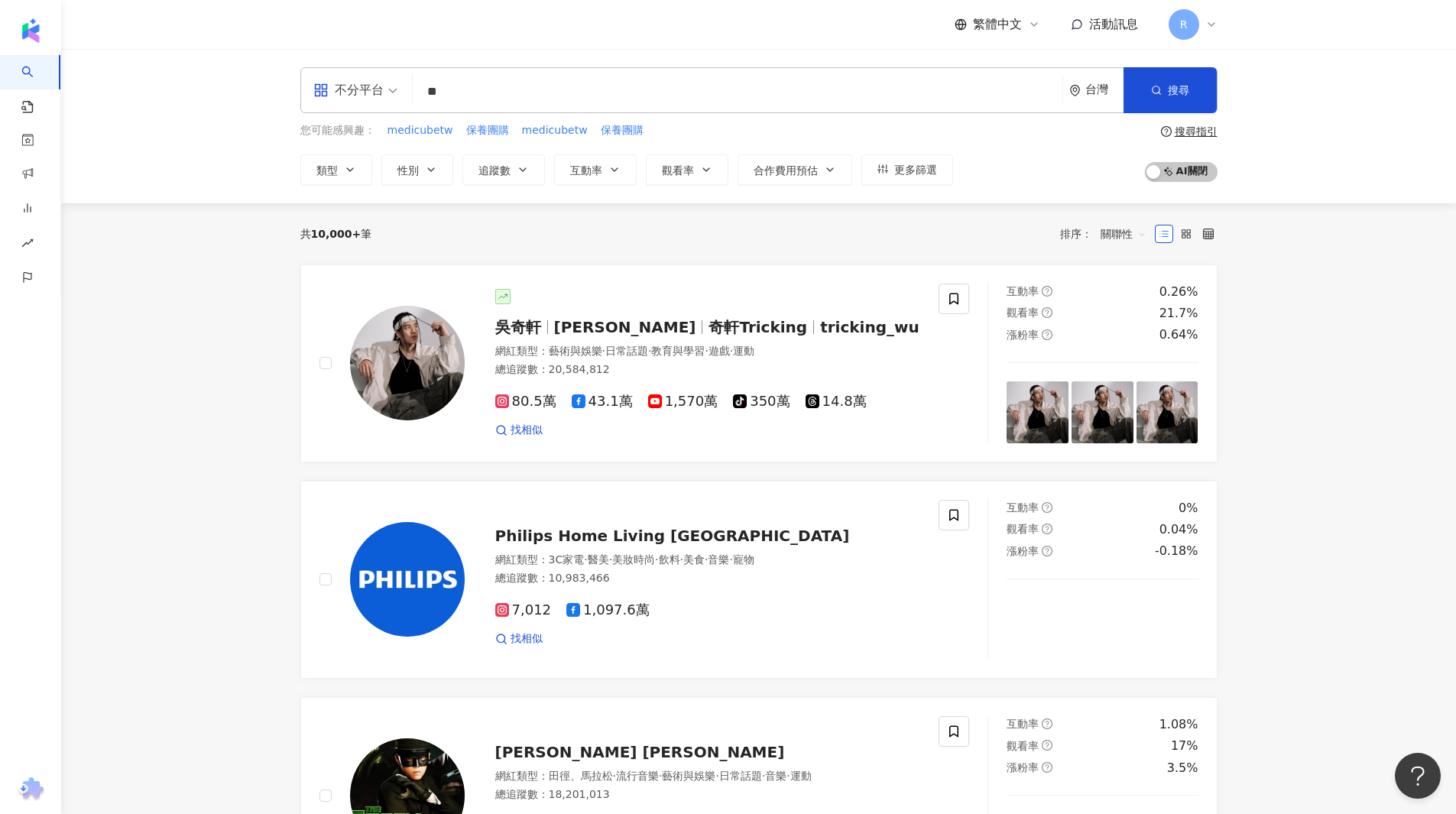
type input "*"
type input "*****"
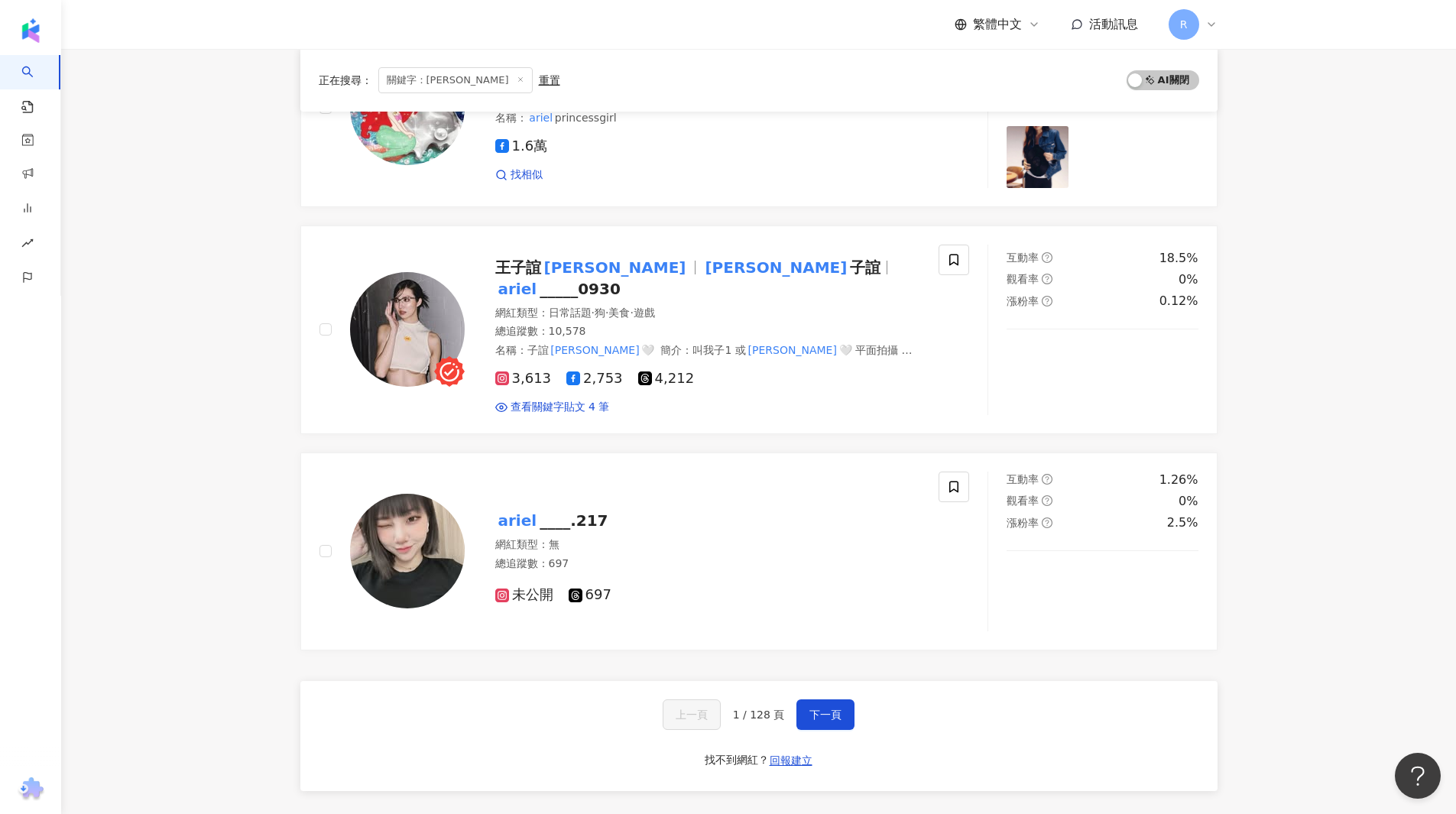
scroll to position [2370, 0]
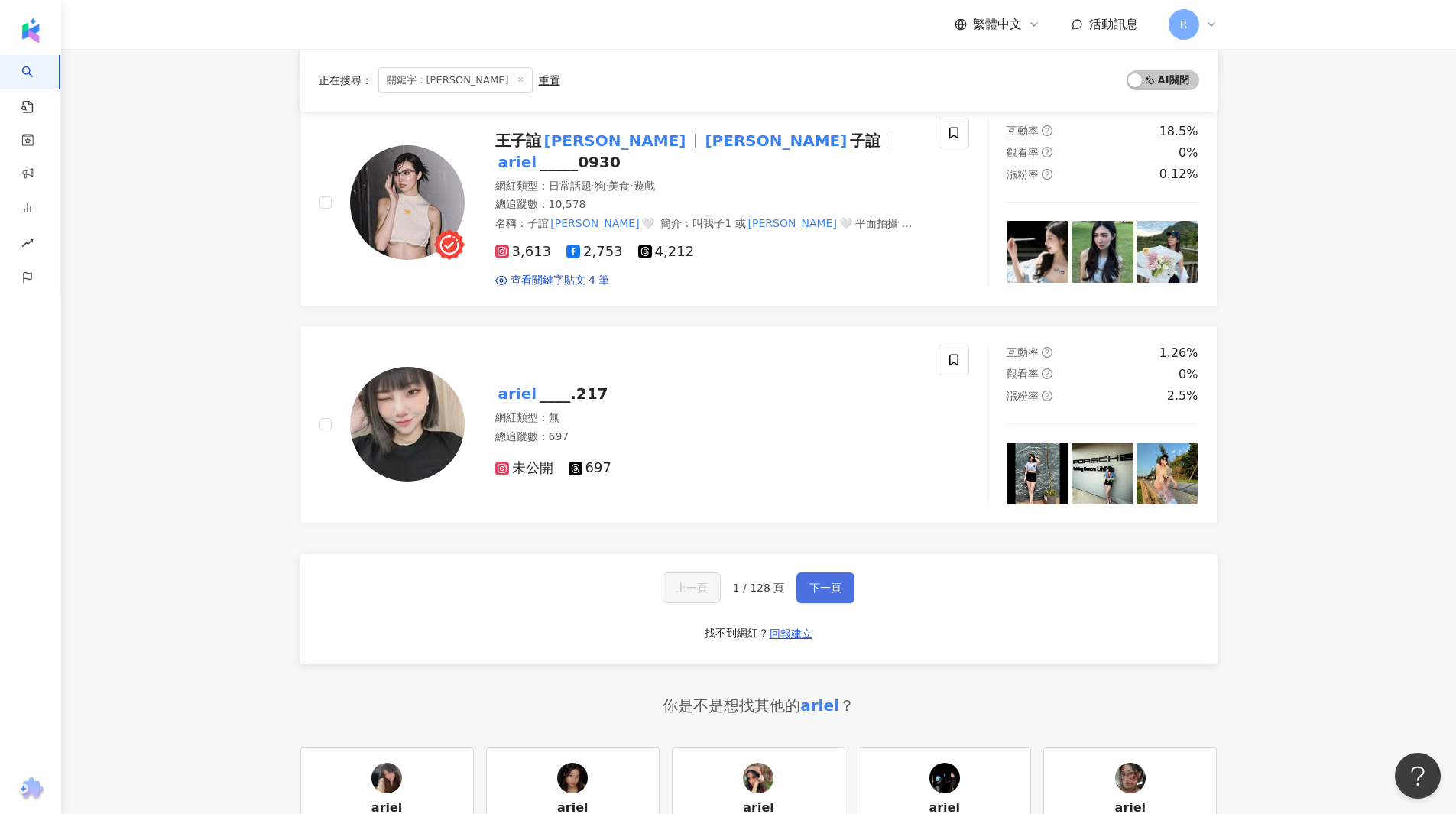
click at [800, 582] on button "下一頁" at bounding box center [825, 587] width 58 height 30
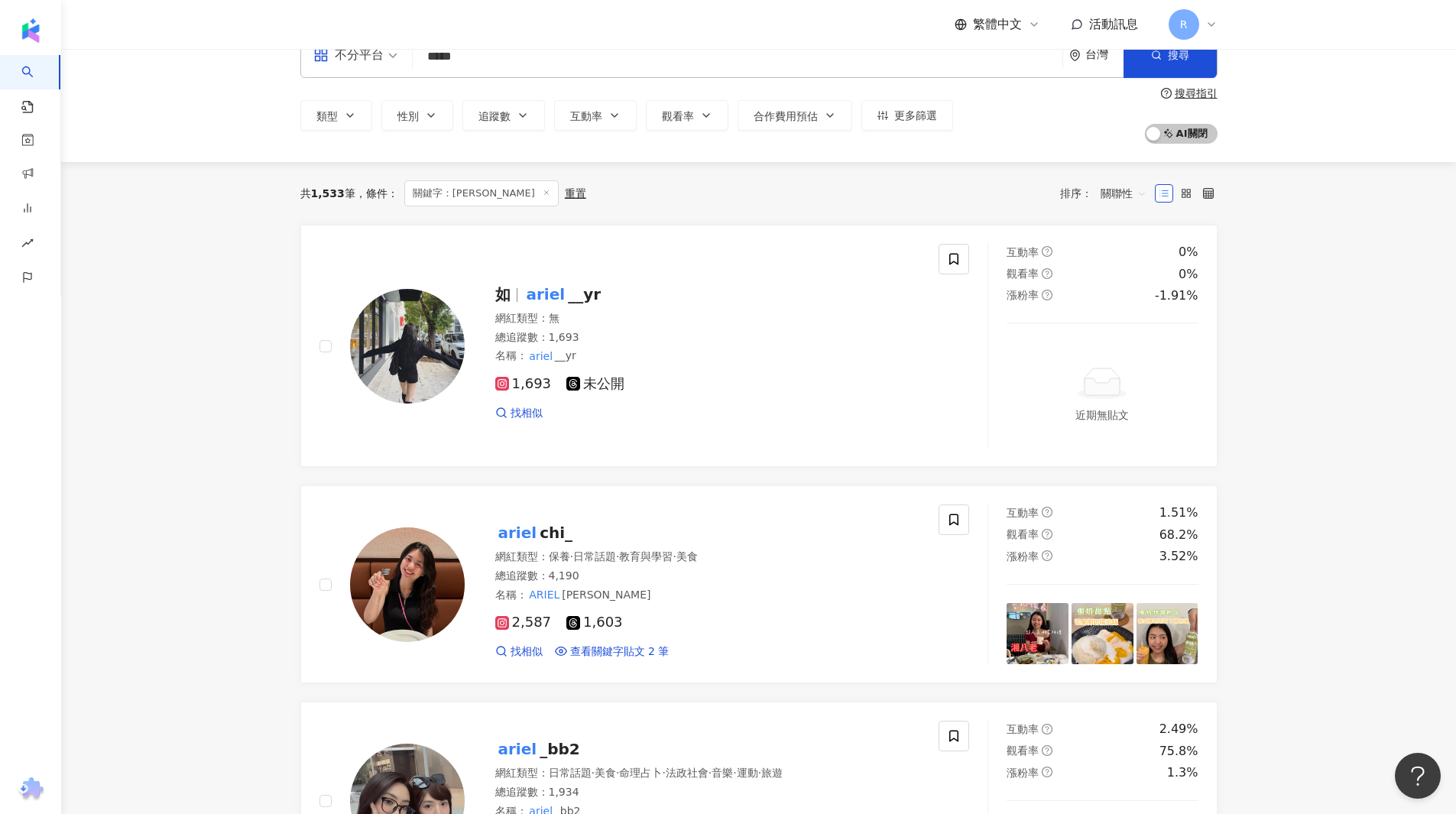
scroll to position [0, 0]
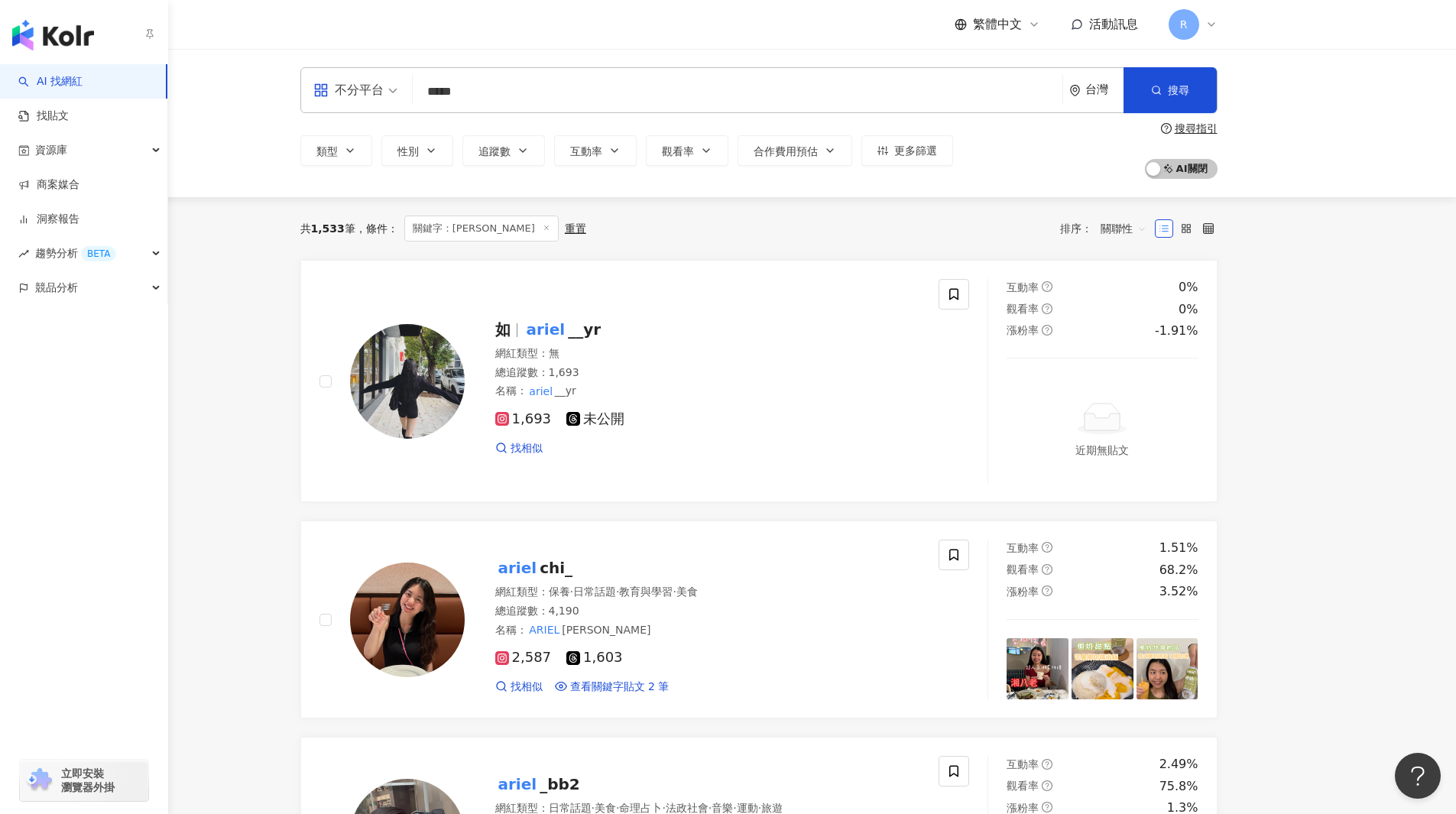
click at [50, 20] on img "button" at bounding box center [52, 34] width 81 height 30
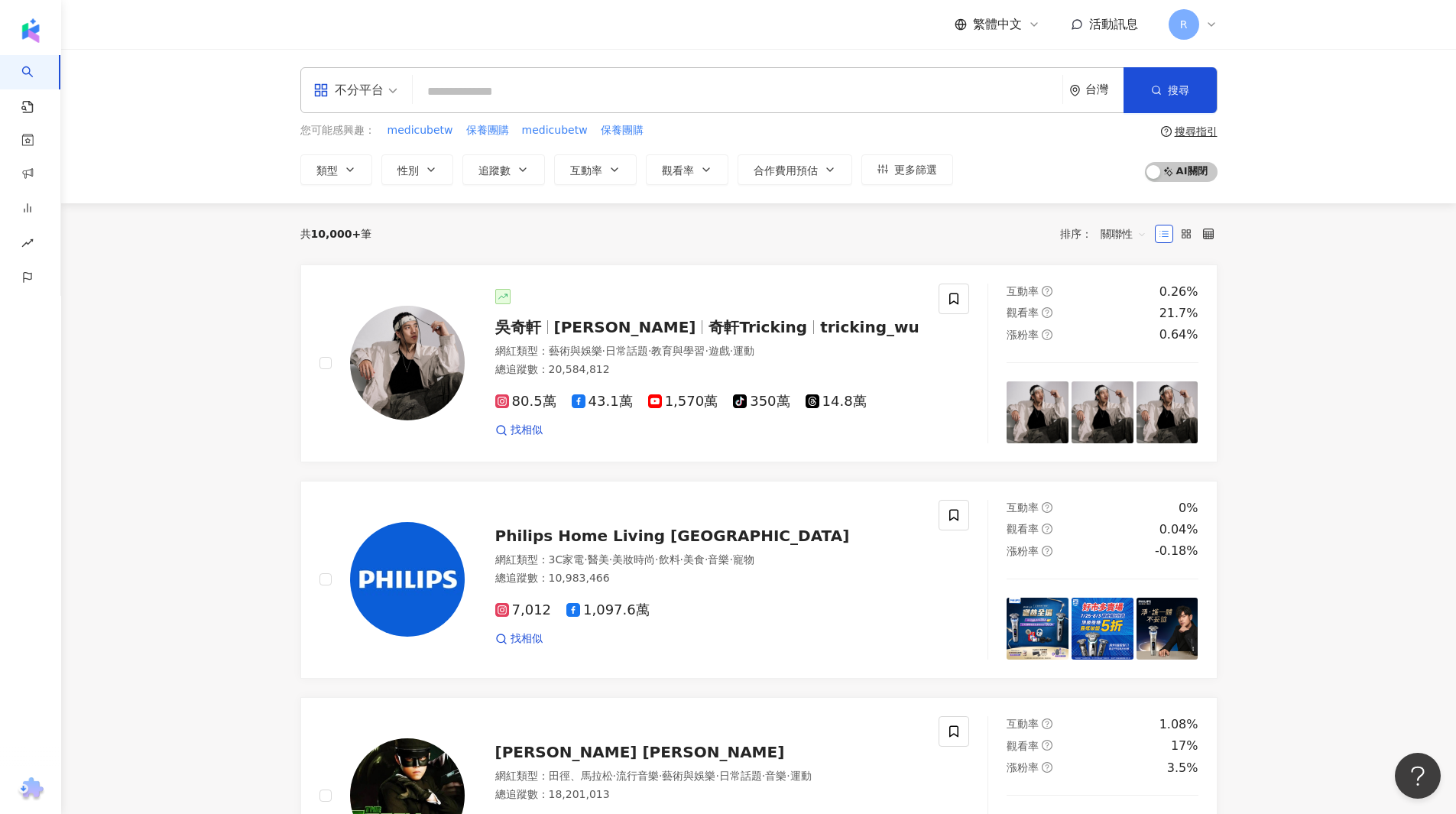
click at [579, 74] on div "不分平台 台灣 搜尋 bbbc3978-c364-4bdb-85c3-71288b40a6c3 ariel 13,216 追蹤者 xl.y_yx tiktok…" at bounding box center [759, 90] width 918 height 46
click at [644, 98] on input "search" at bounding box center [737, 92] width 637 height 29
click at [644, 98] on input "*" at bounding box center [737, 92] width 637 height 29
type input "*"
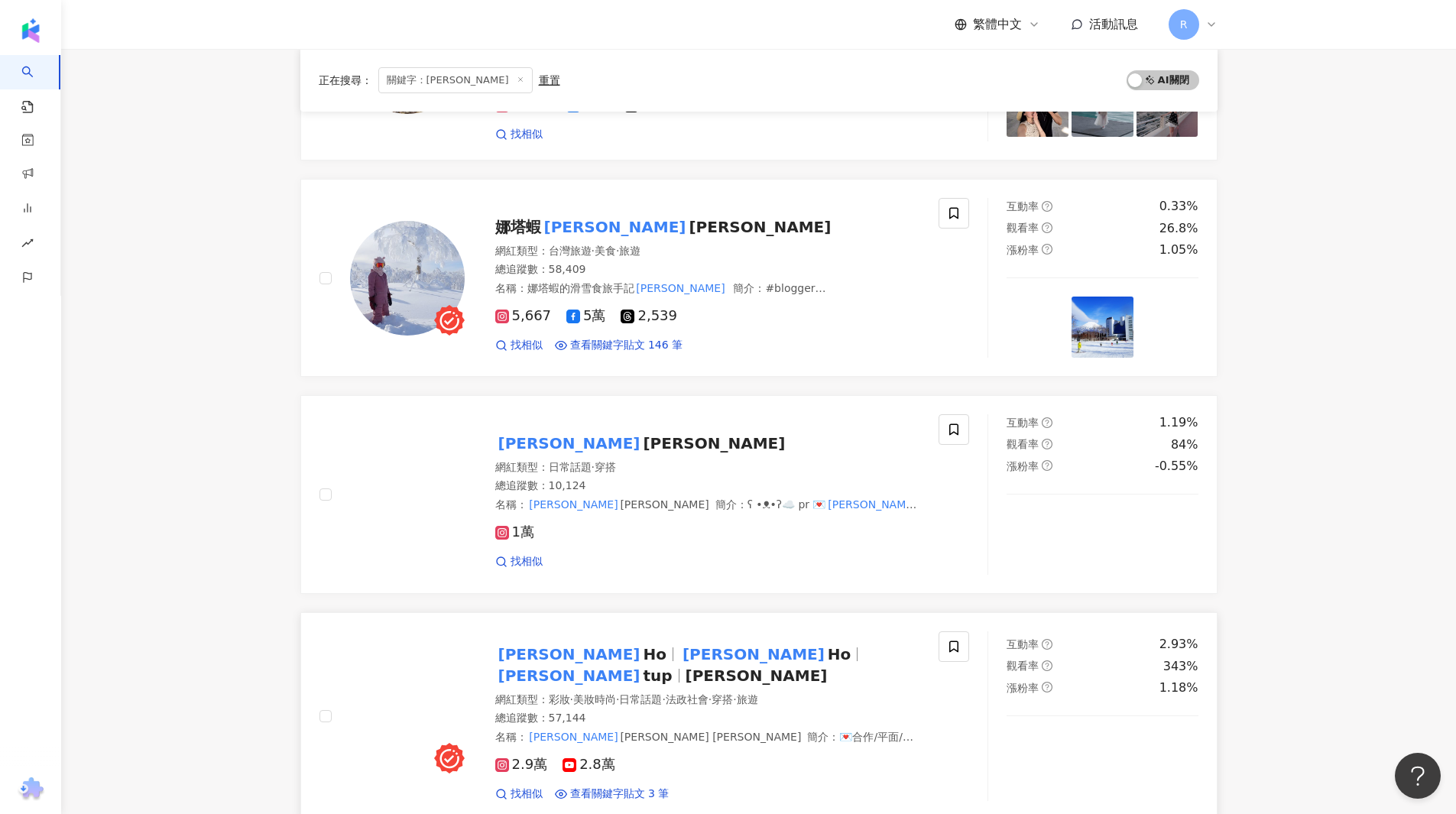
scroll to position [1452, 0]
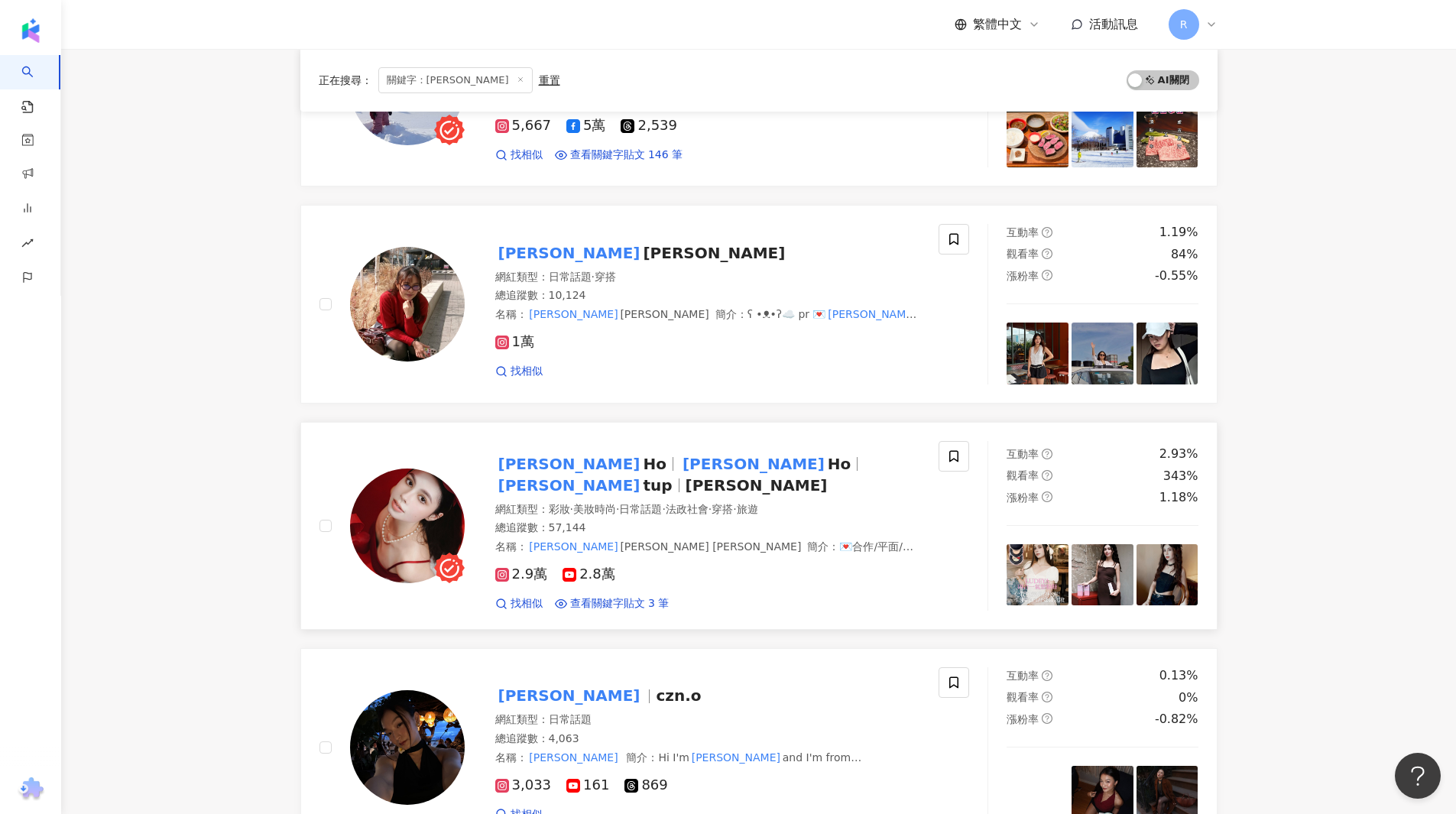
type input "*******"
click at [644, 474] on mark "[PERSON_NAME]" at bounding box center [569, 485] width 148 height 25
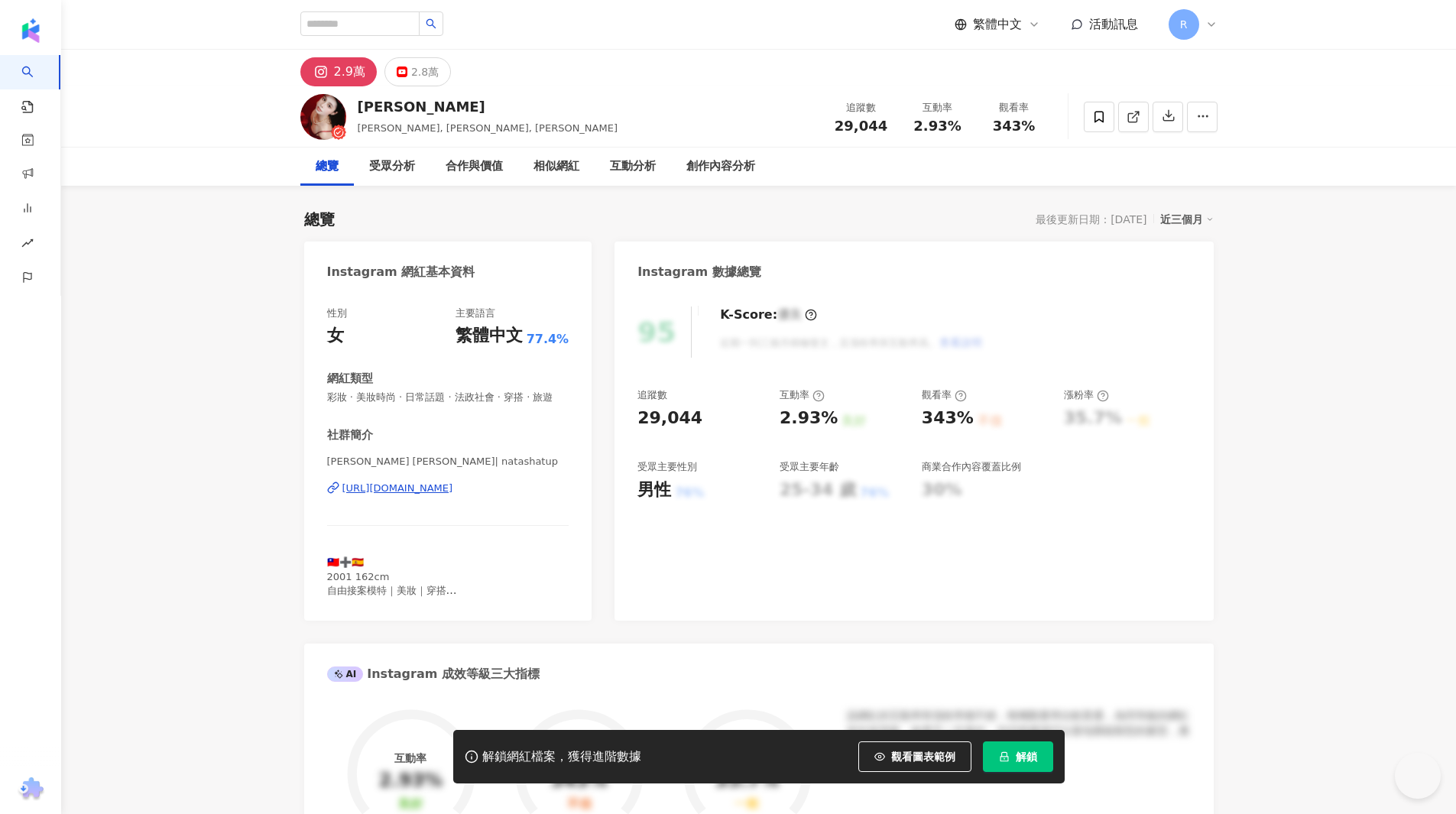
click at [1046, 758] on button "解鎖" at bounding box center [1019, 756] width 71 height 30
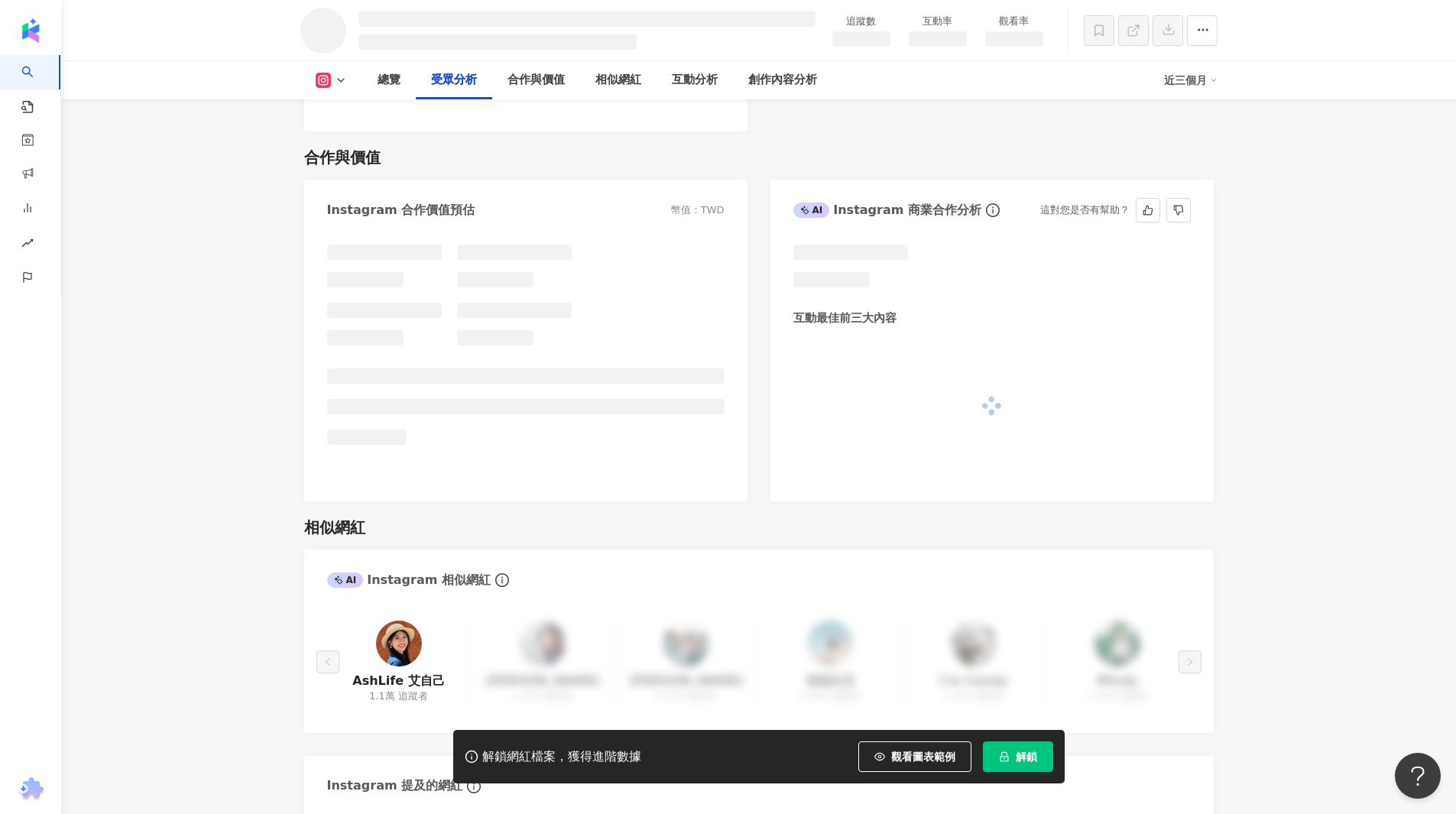
scroll to position [1678, 0]
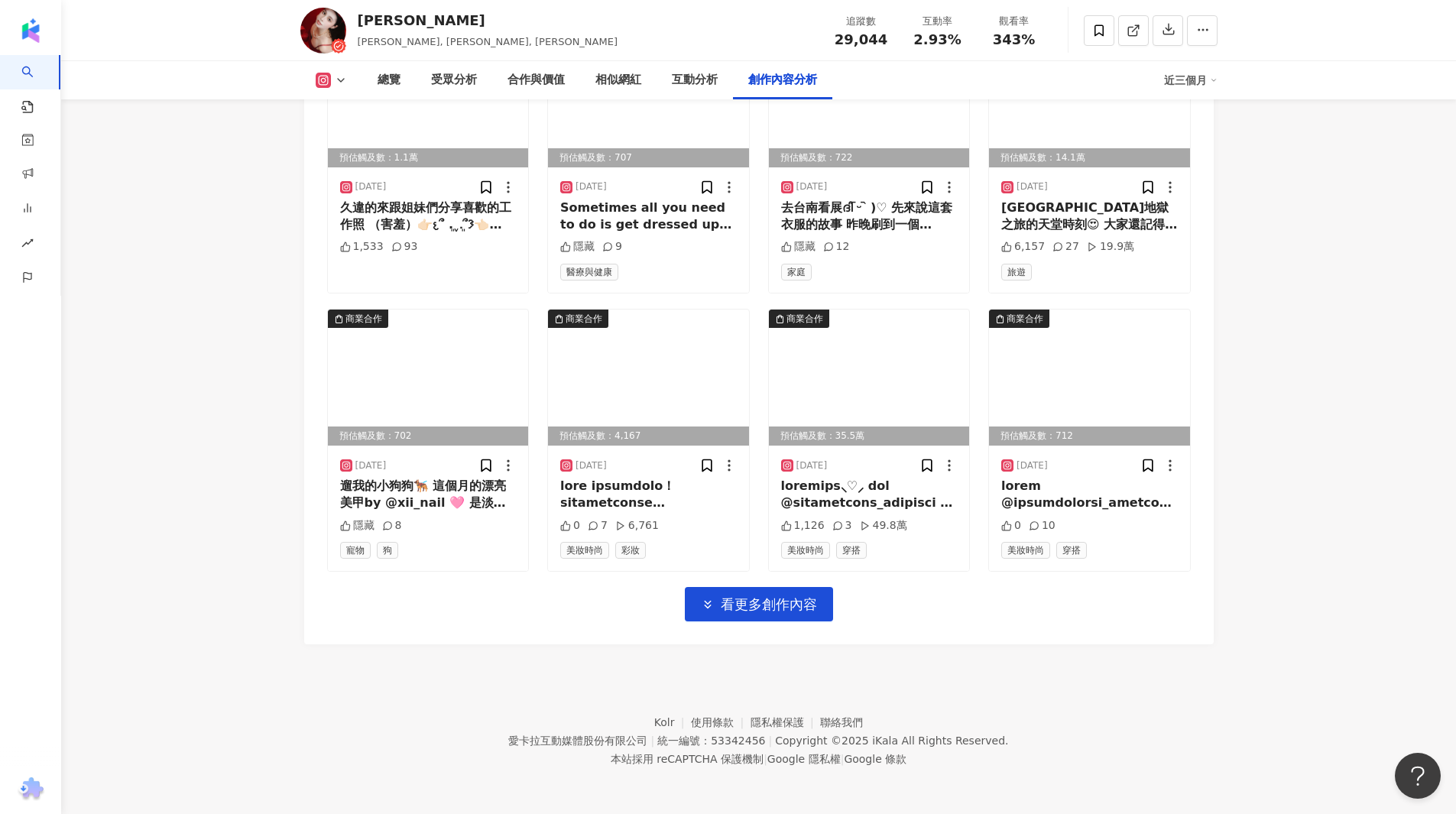
scroll to position [4754, 0]
